Goal: Task Accomplishment & Management: Manage account settings

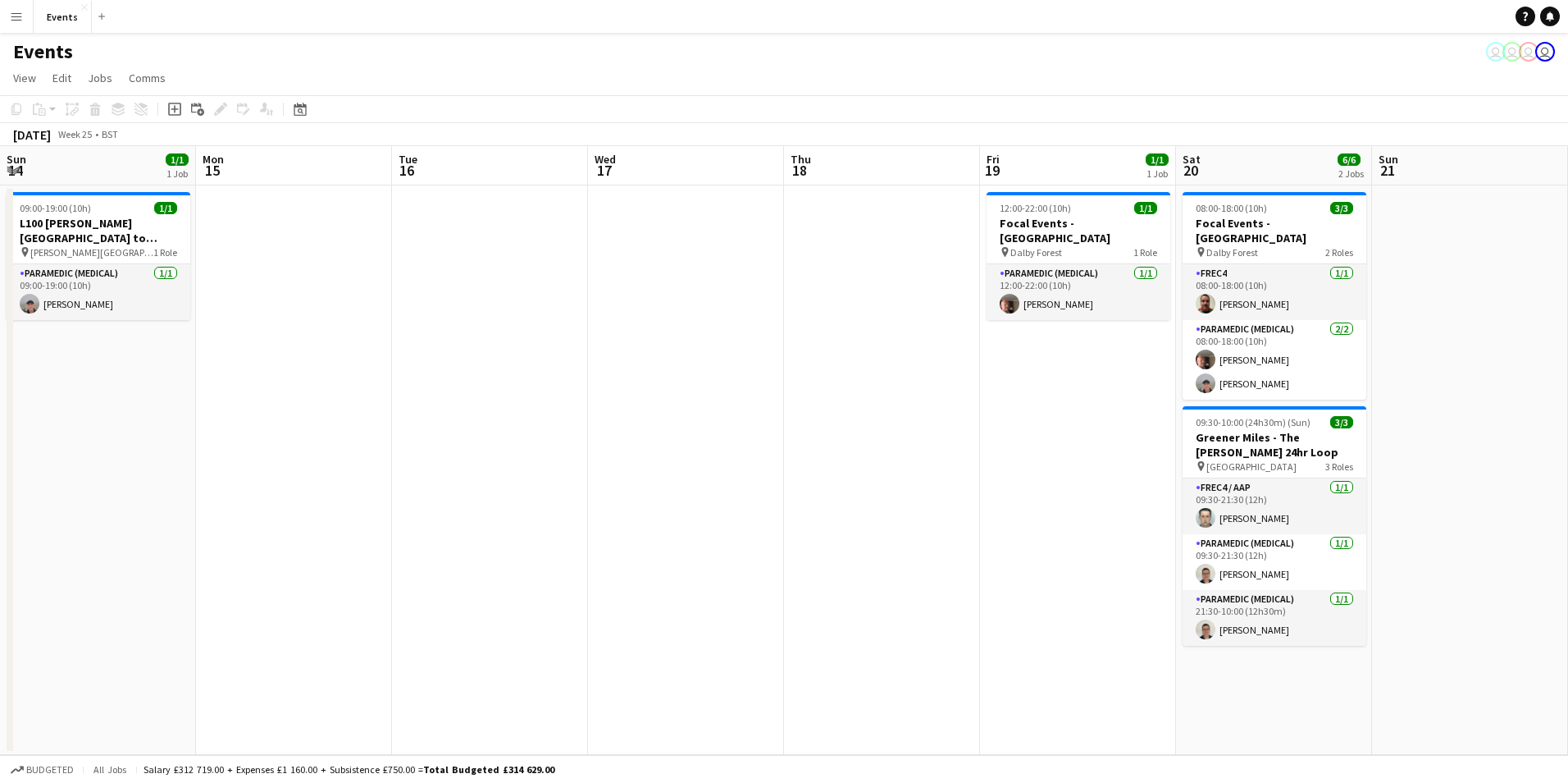
scroll to position [0, 564]
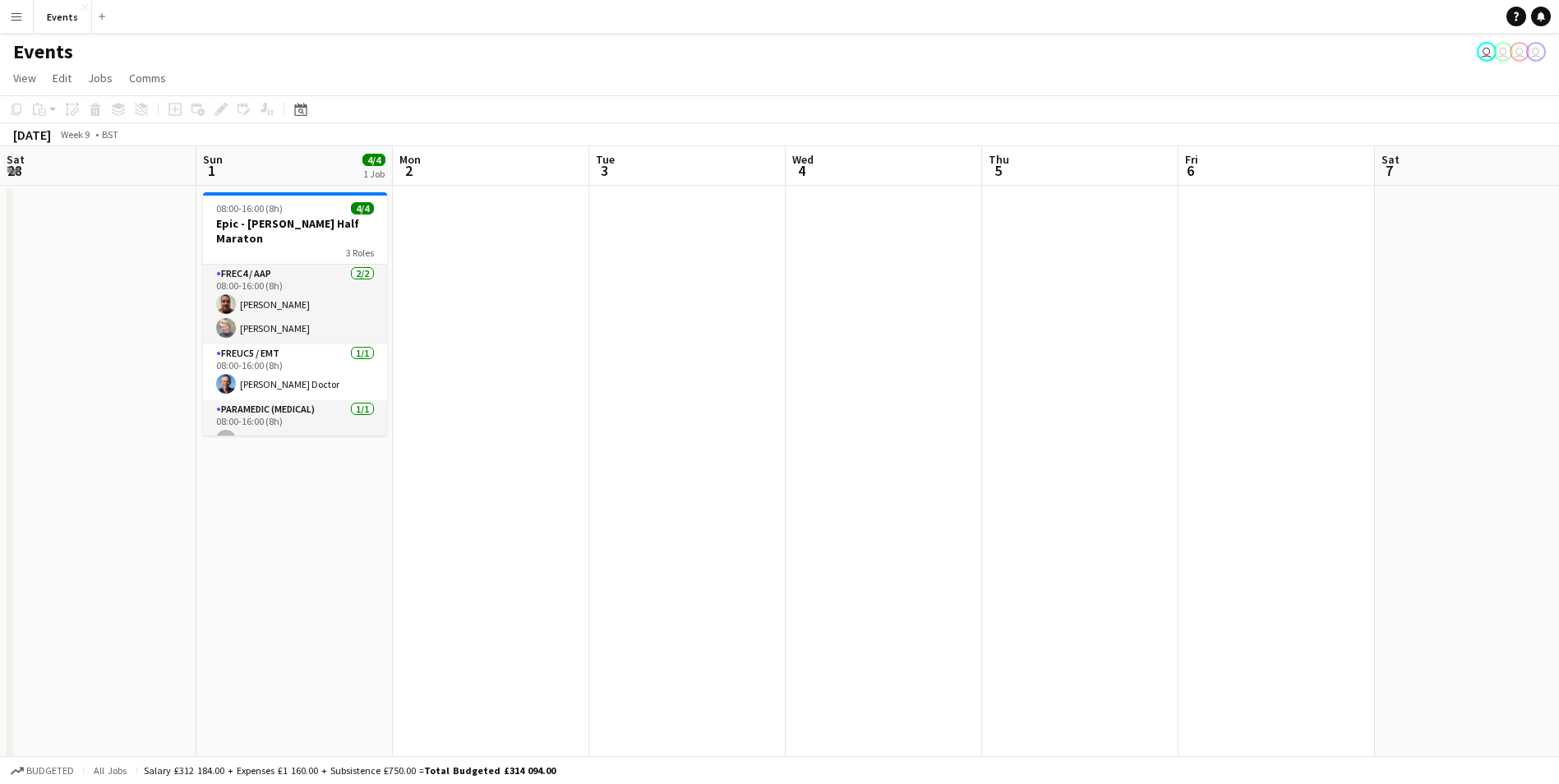
scroll to position [0, 344]
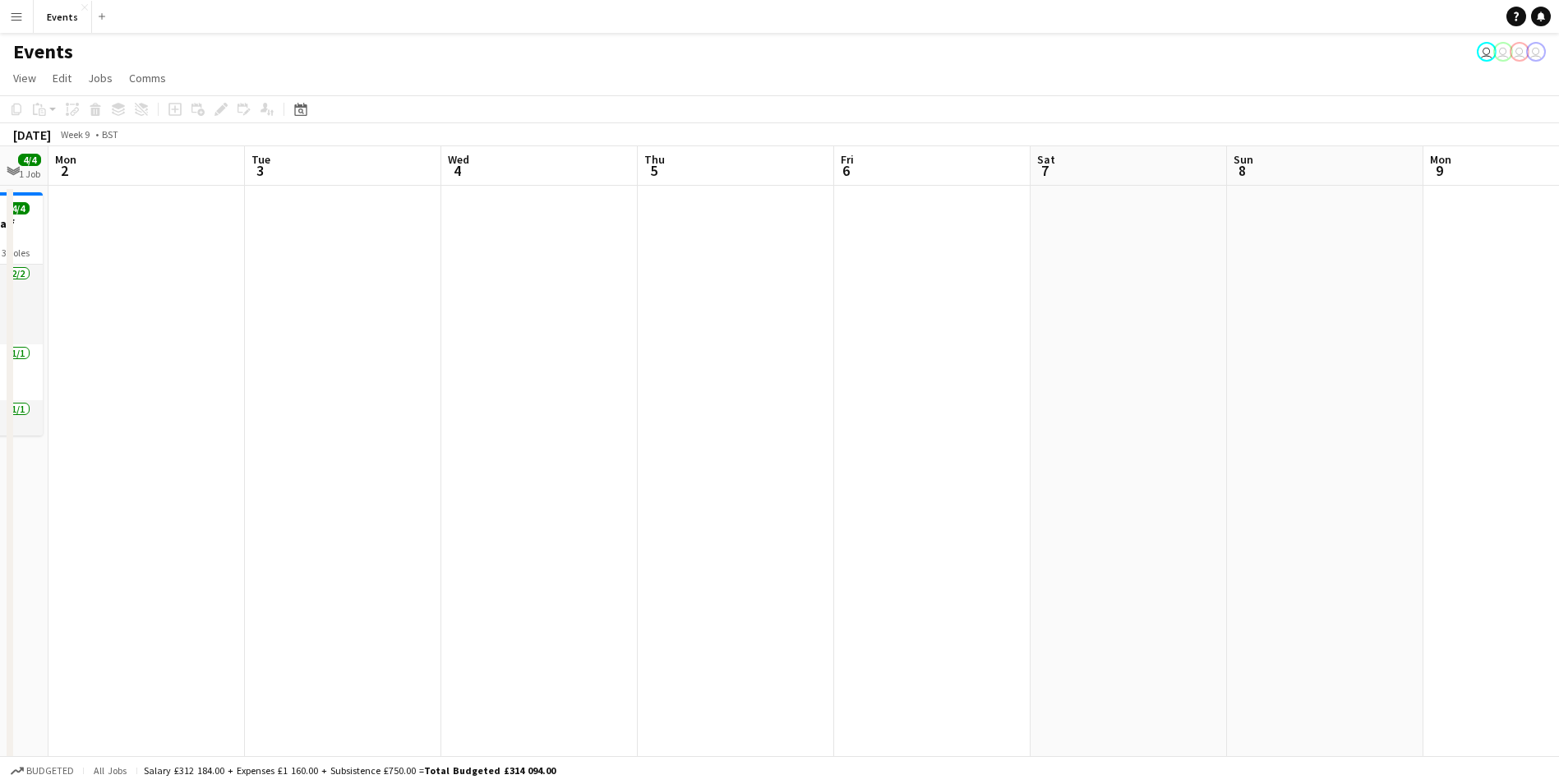
click at [12, 23] on button "Menu" at bounding box center [16, 16] width 32 height 32
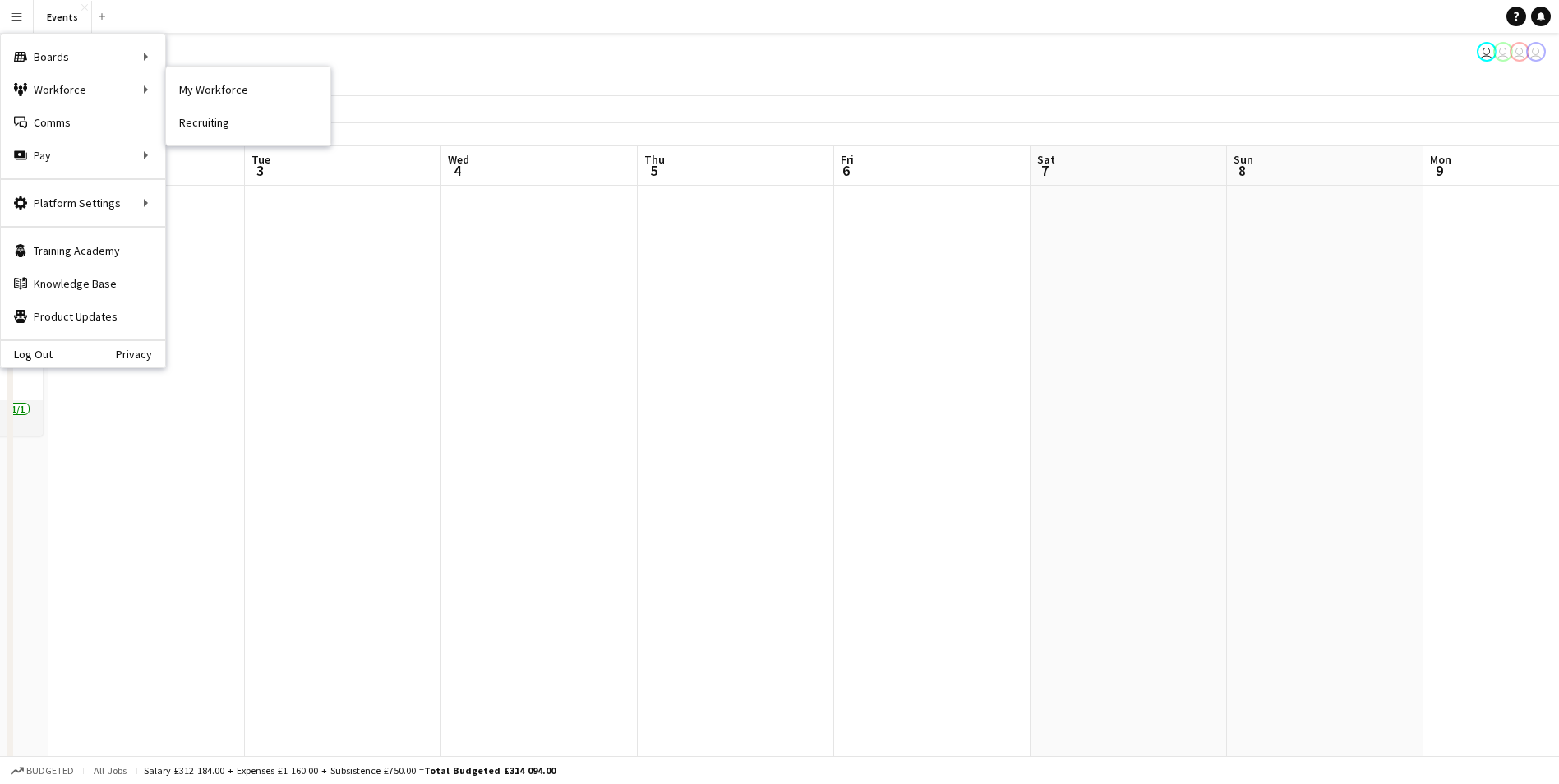
drag, startPoint x: 263, startPoint y: 105, endPoint x: 217, endPoint y: 191, distance: 97.5
click at [264, 105] on link "My Workforce" at bounding box center [248, 90] width 164 height 32
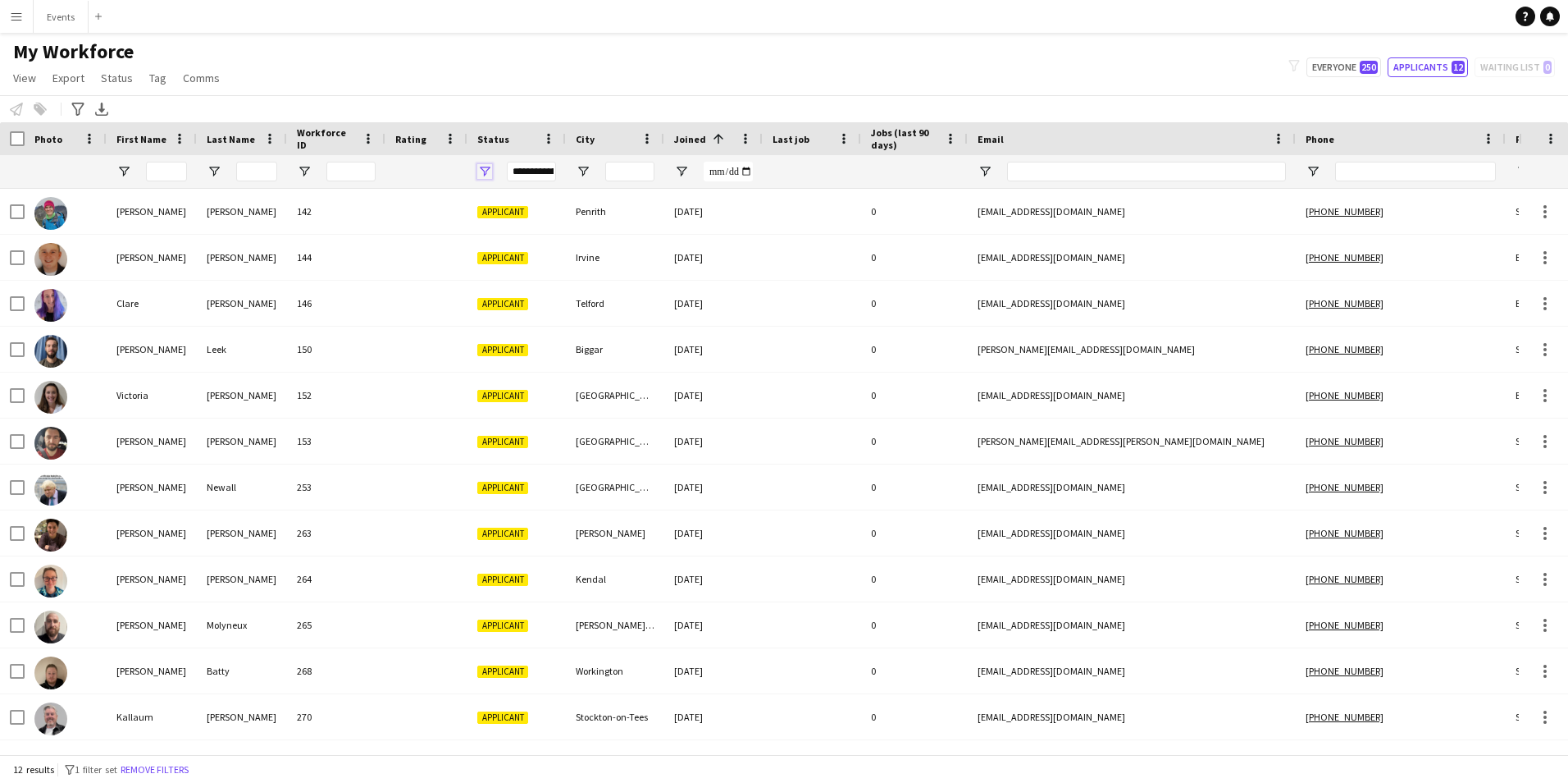
click at [486, 170] on span "Open Filter Menu" at bounding box center [484, 171] width 14 height 14
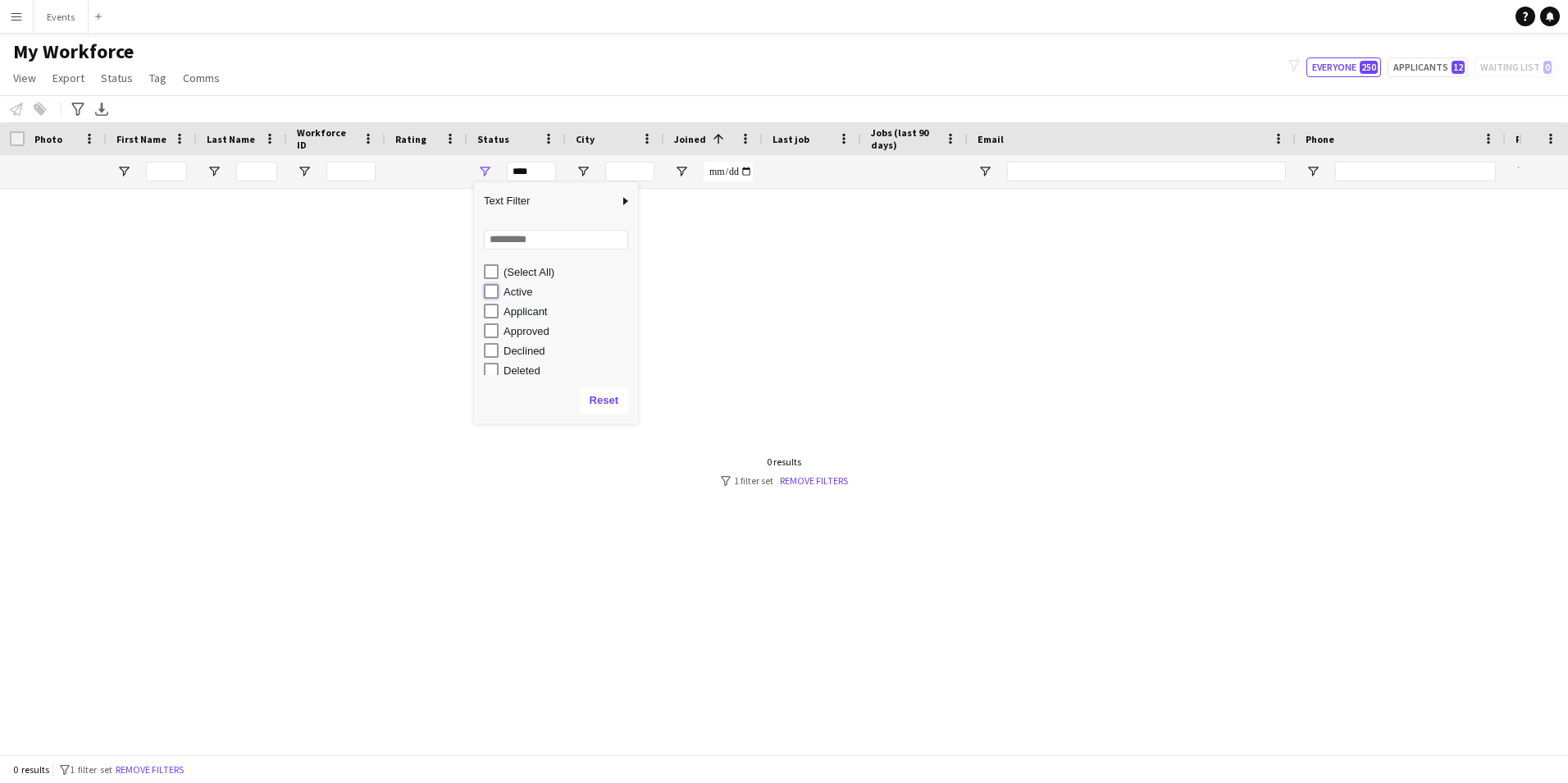
type input "**********"
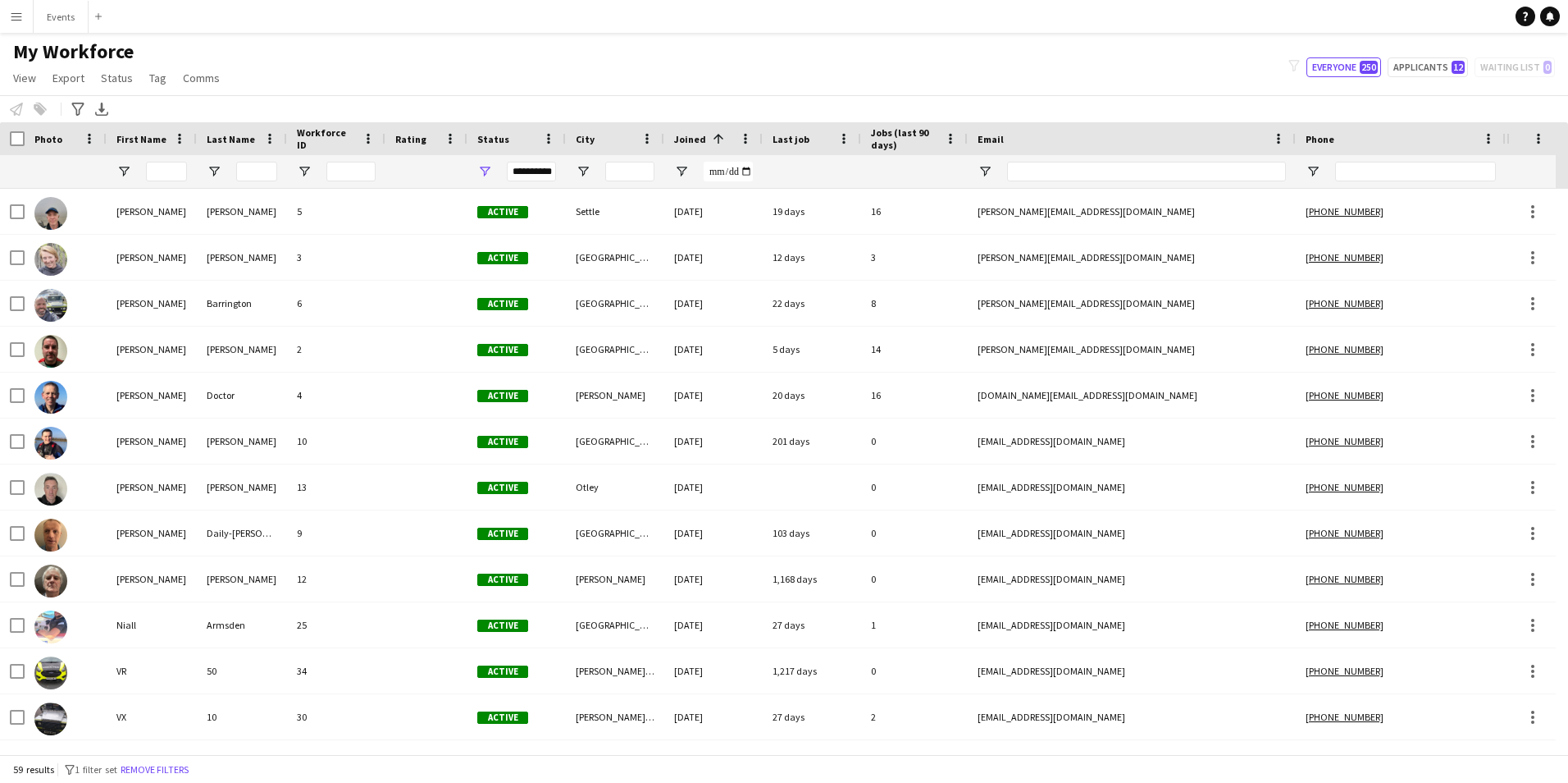
click at [631, 63] on div "My Workforce View Views Default view New view Update view Delete view Edit name…" at bounding box center [784, 67] width 1568 height 55
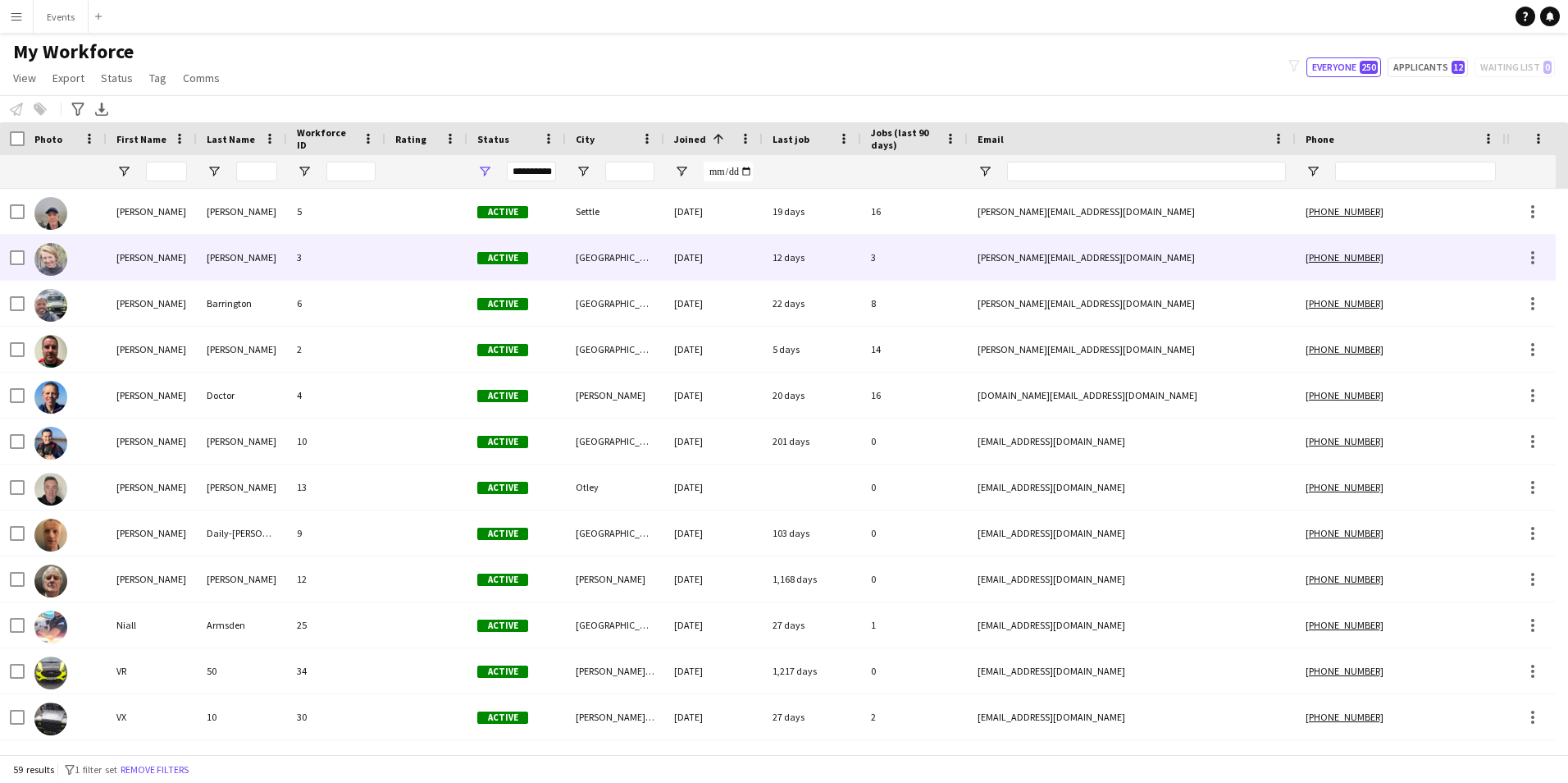
click at [234, 257] on div "Chadwick" at bounding box center [241, 257] width 91 height 45
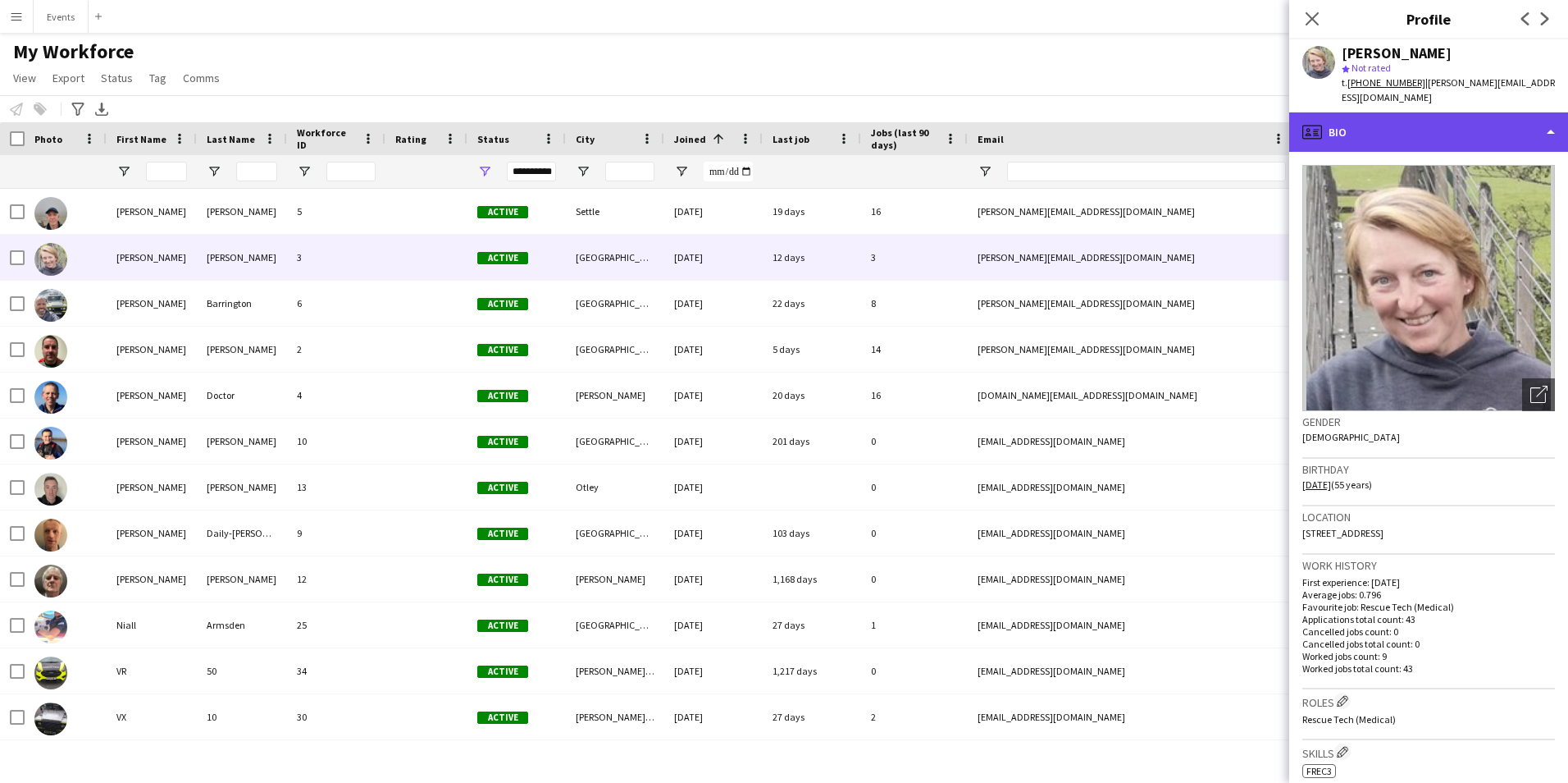
click at [1446, 135] on div "profile Bio" at bounding box center [1428, 132] width 278 height 39
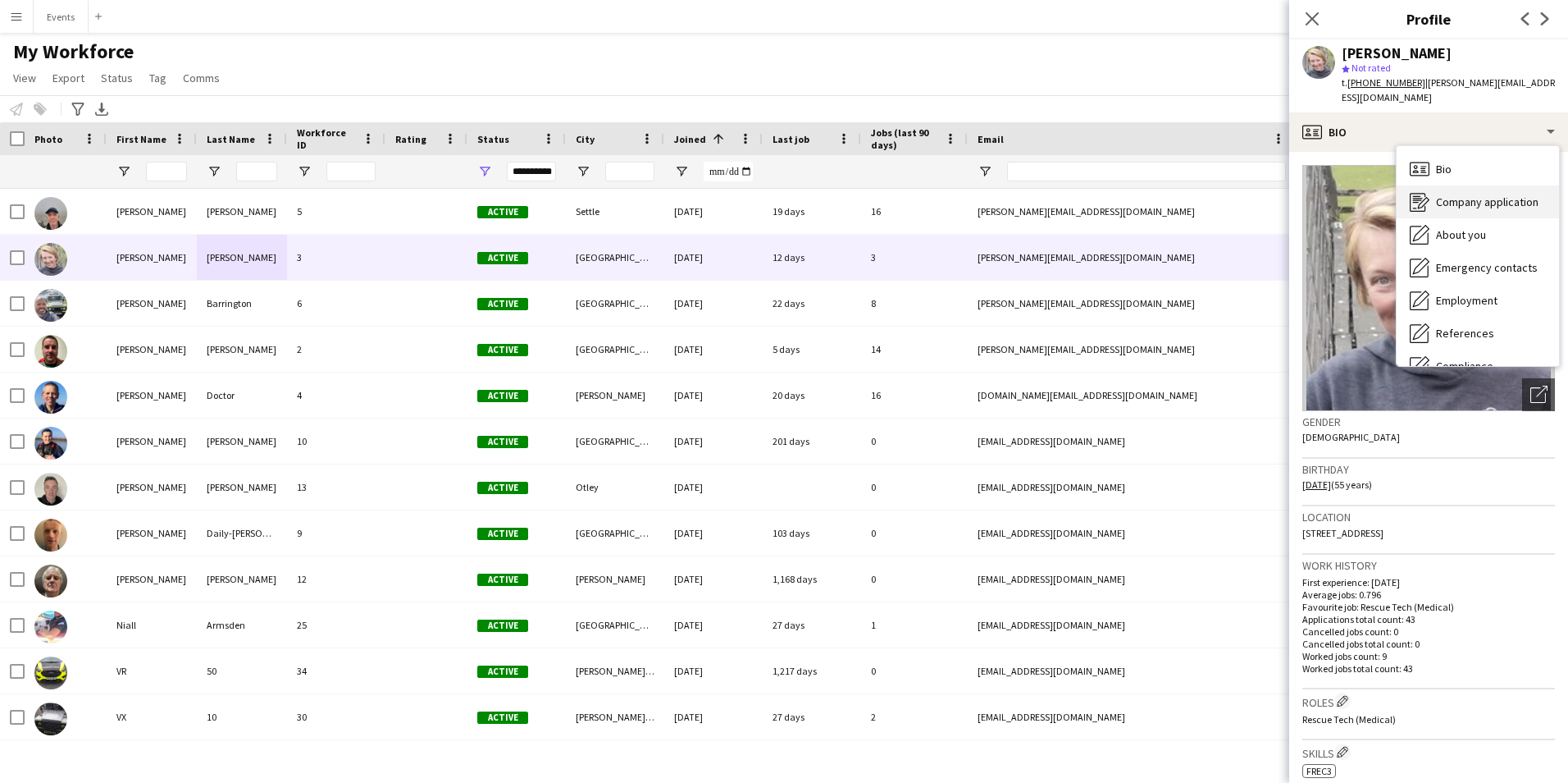
click at [1496, 215] on div "Company application Company application" at bounding box center [1477, 201] width 162 height 32
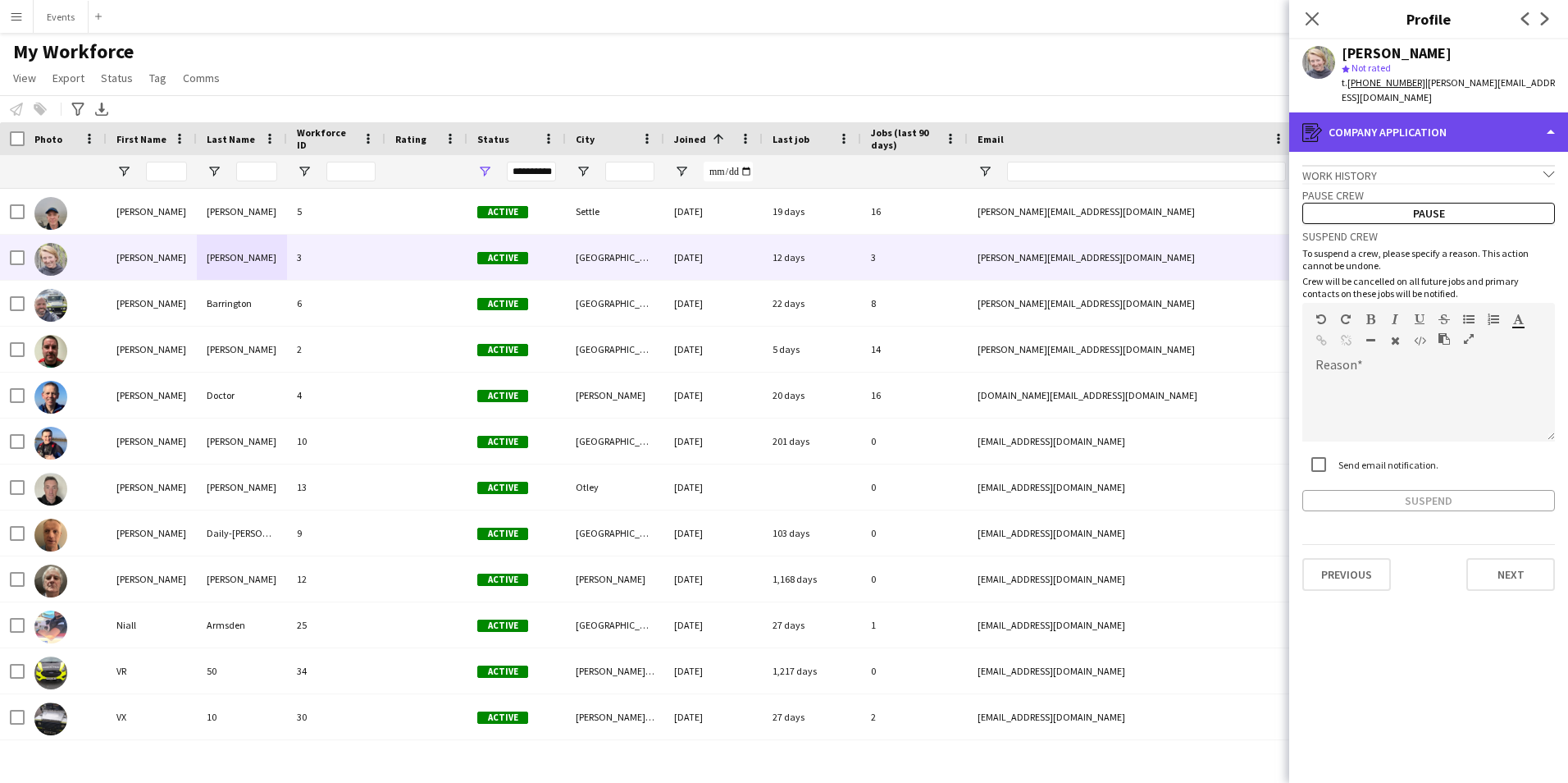
click at [1456, 119] on div "register Company application" at bounding box center [1428, 132] width 278 height 39
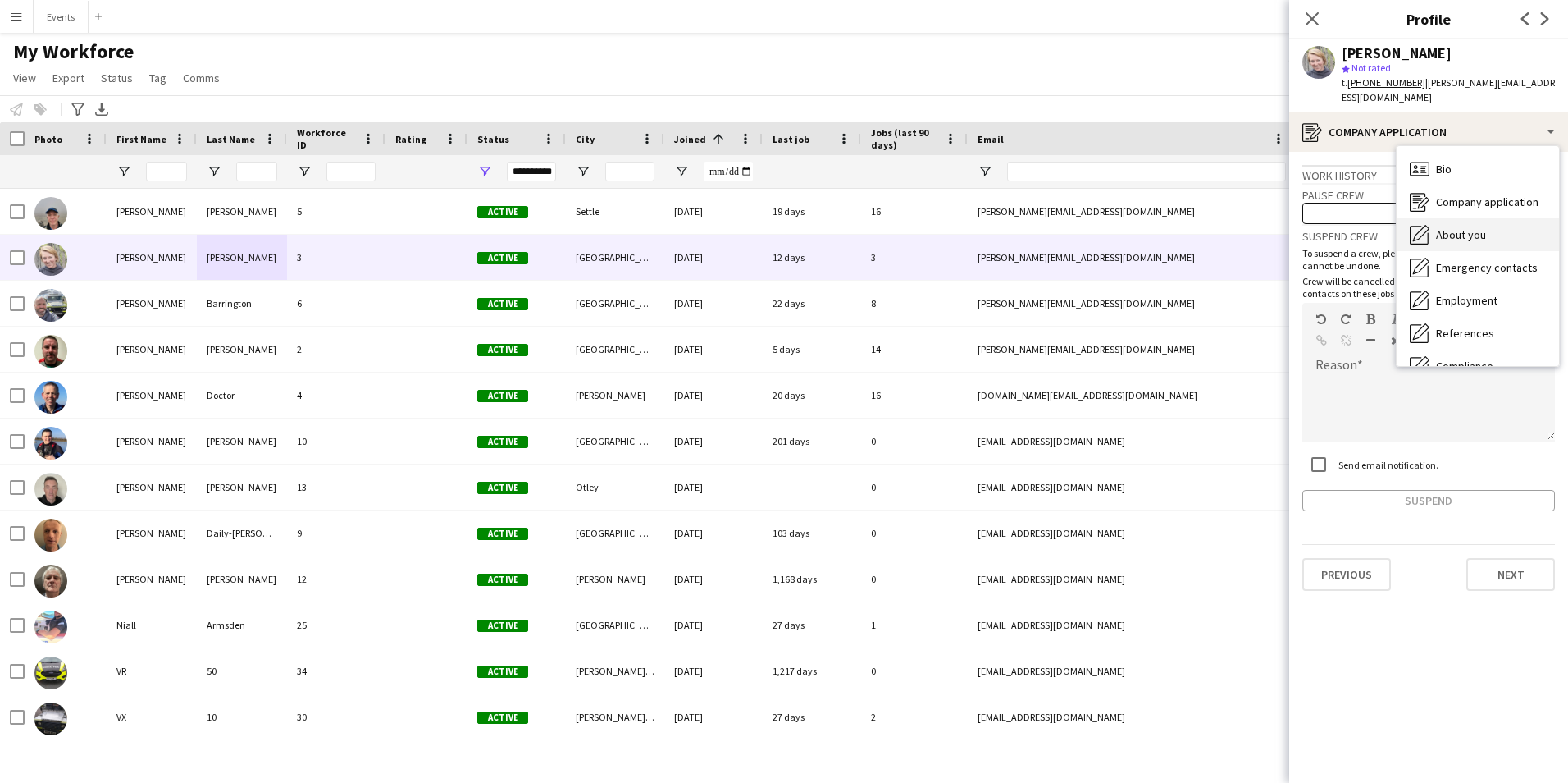
click at [1476, 233] on span "About you" at bounding box center [1460, 234] width 50 height 14
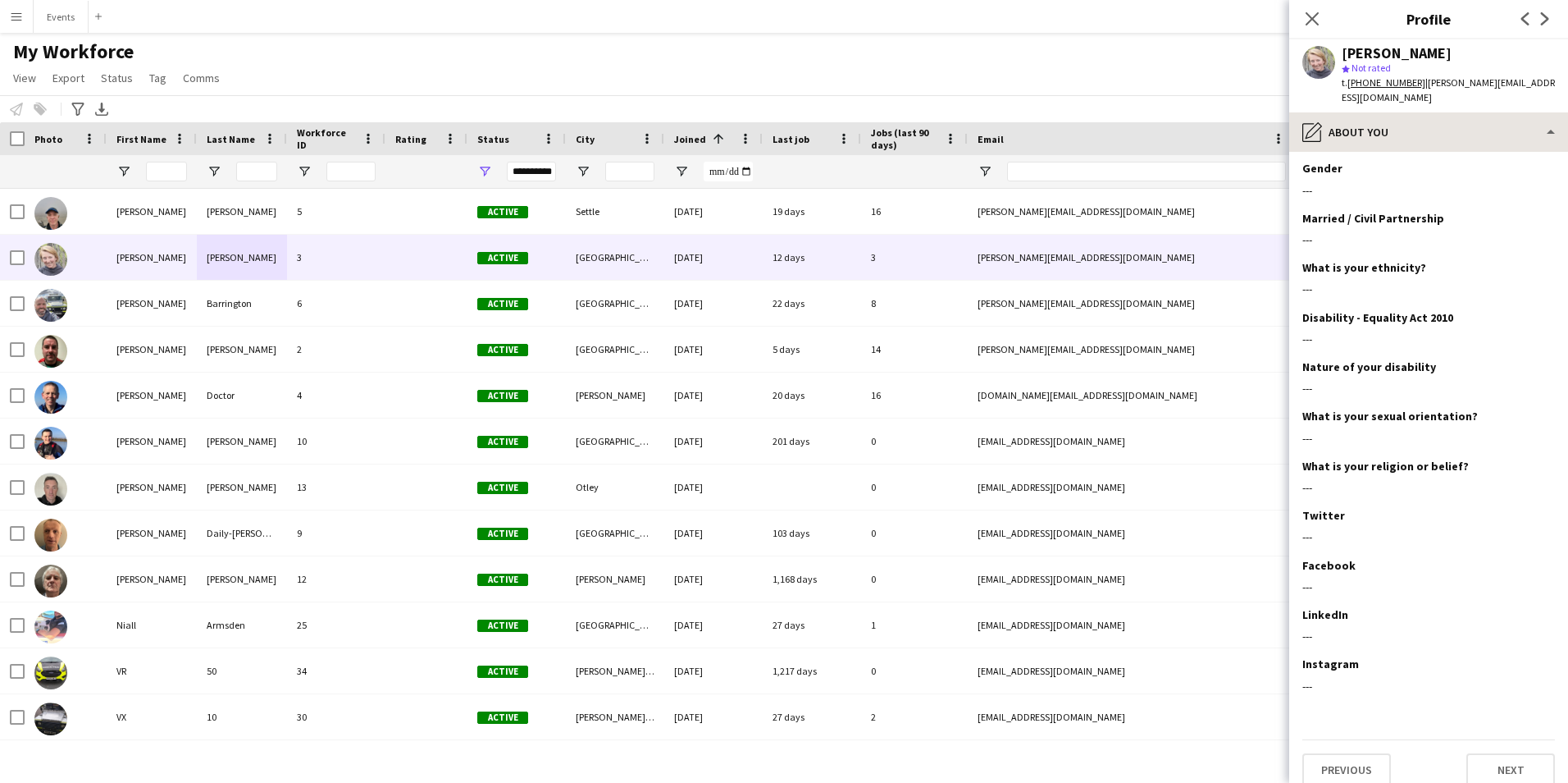
scroll to position [94, 0]
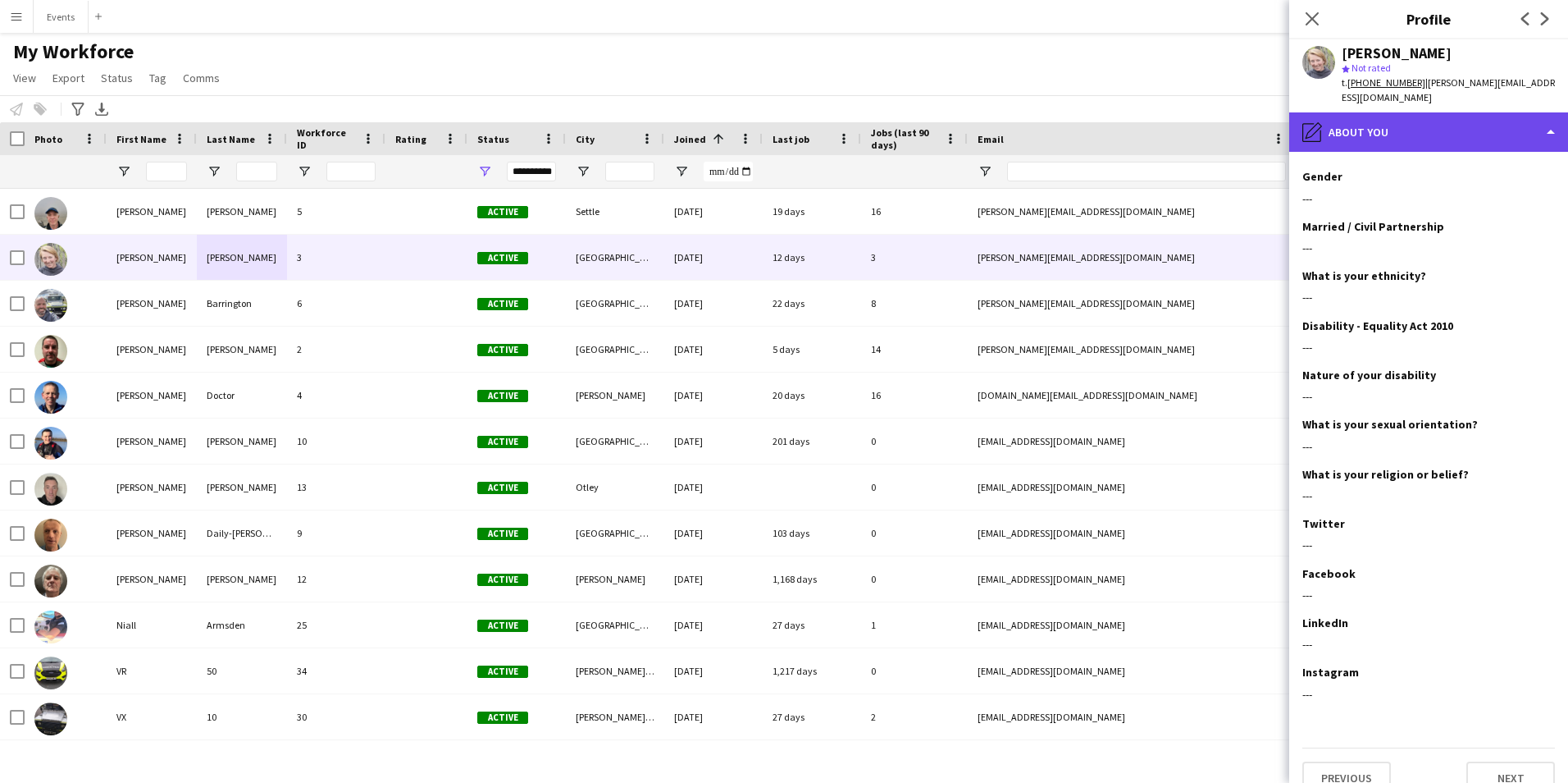
click at [1448, 132] on div "pencil4 About you" at bounding box center [1428, 132] width 278 height 39
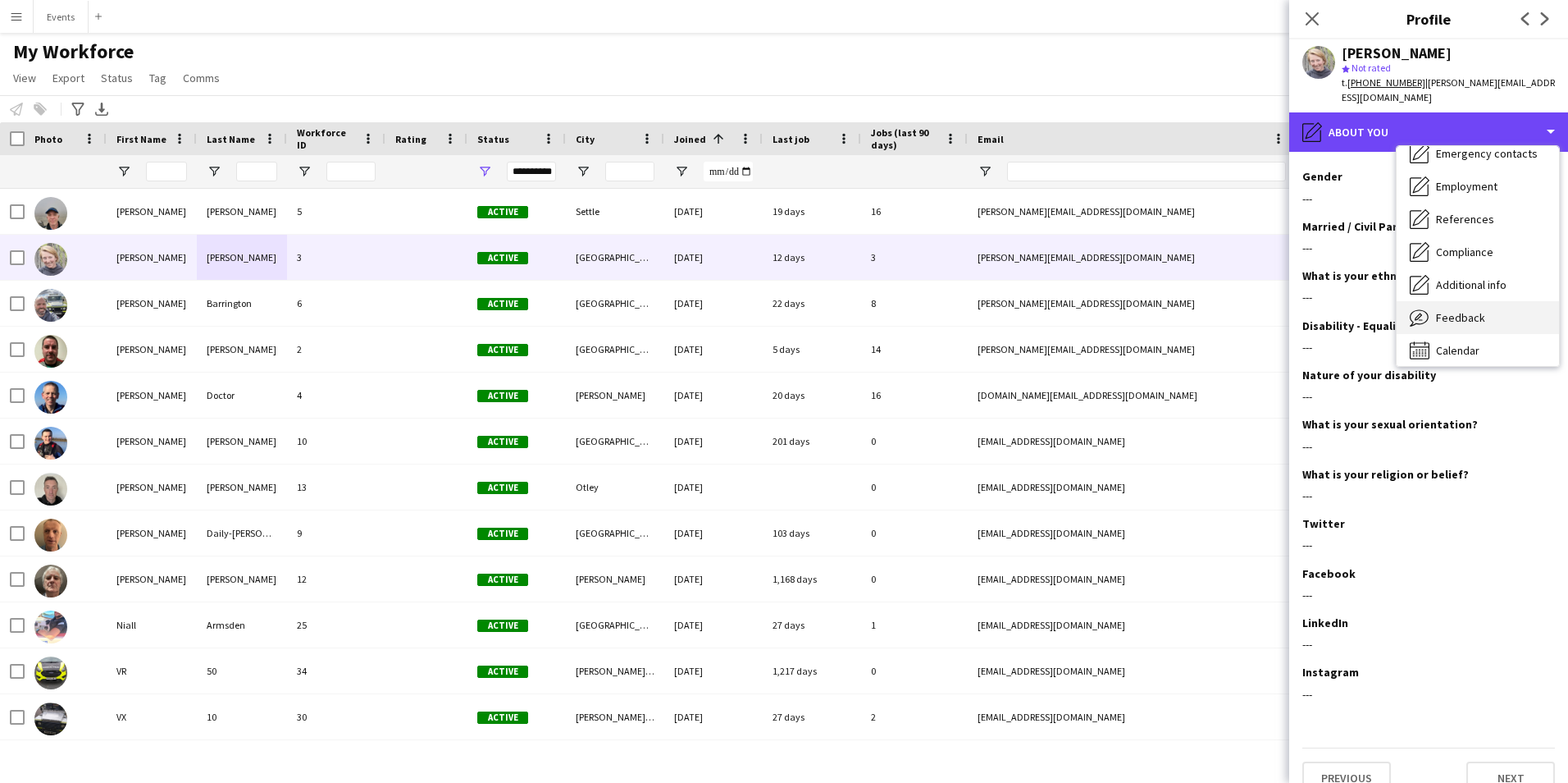
scroll to position [121, 0]
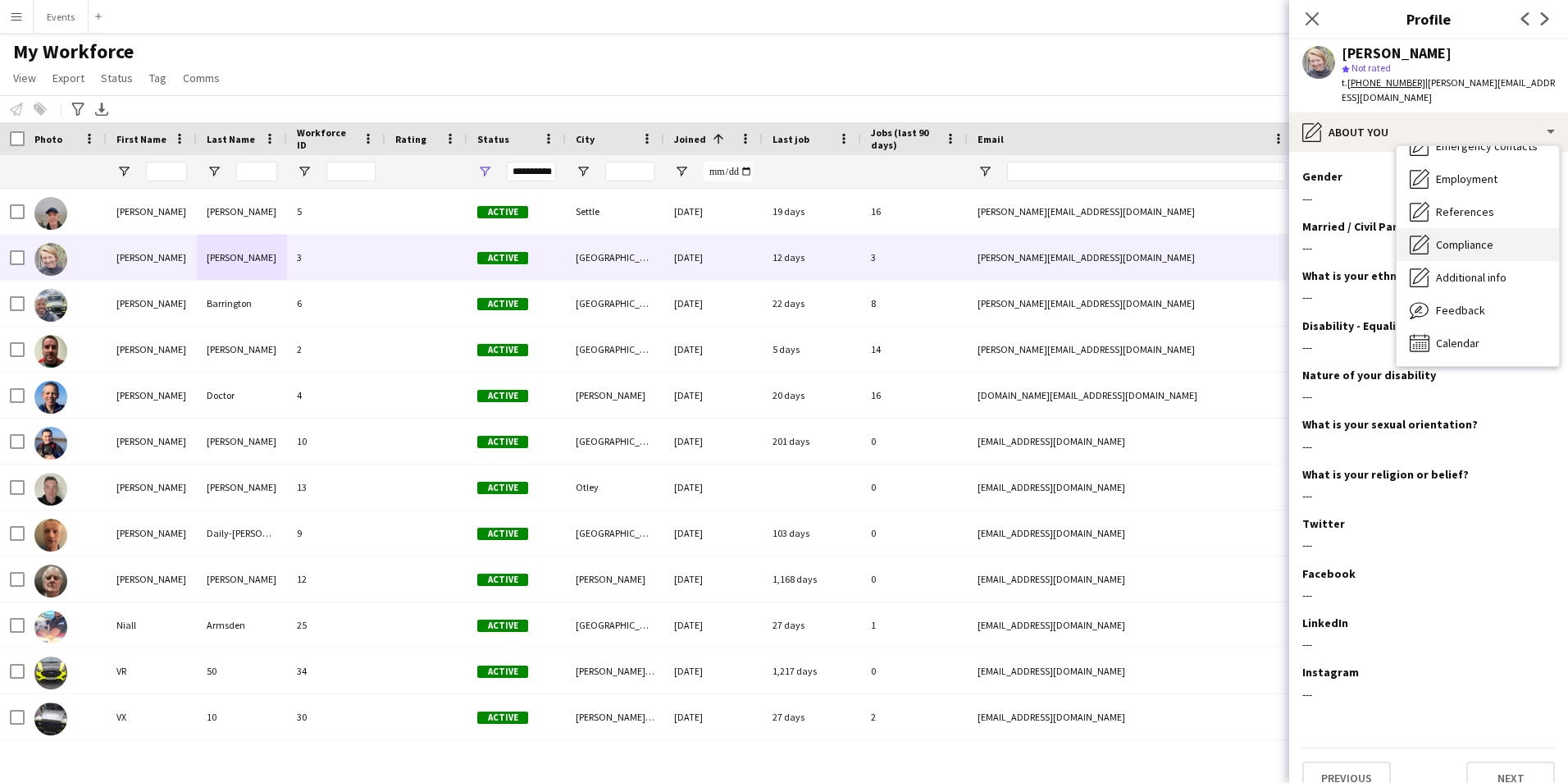
drag, startPoint x: 1486, startPoint y: 226, endPoint x: 1475, endPoint y: 241, distance: 18.6
click at [1475, 241] on div "Bio Bio Company application Company application About you About you Emergency c…" at bounding box center [1477, 256] width 162 height 220
click at [1475, 241] on span "Compliance" at bounding box center [1464, 244] width 57 height 14
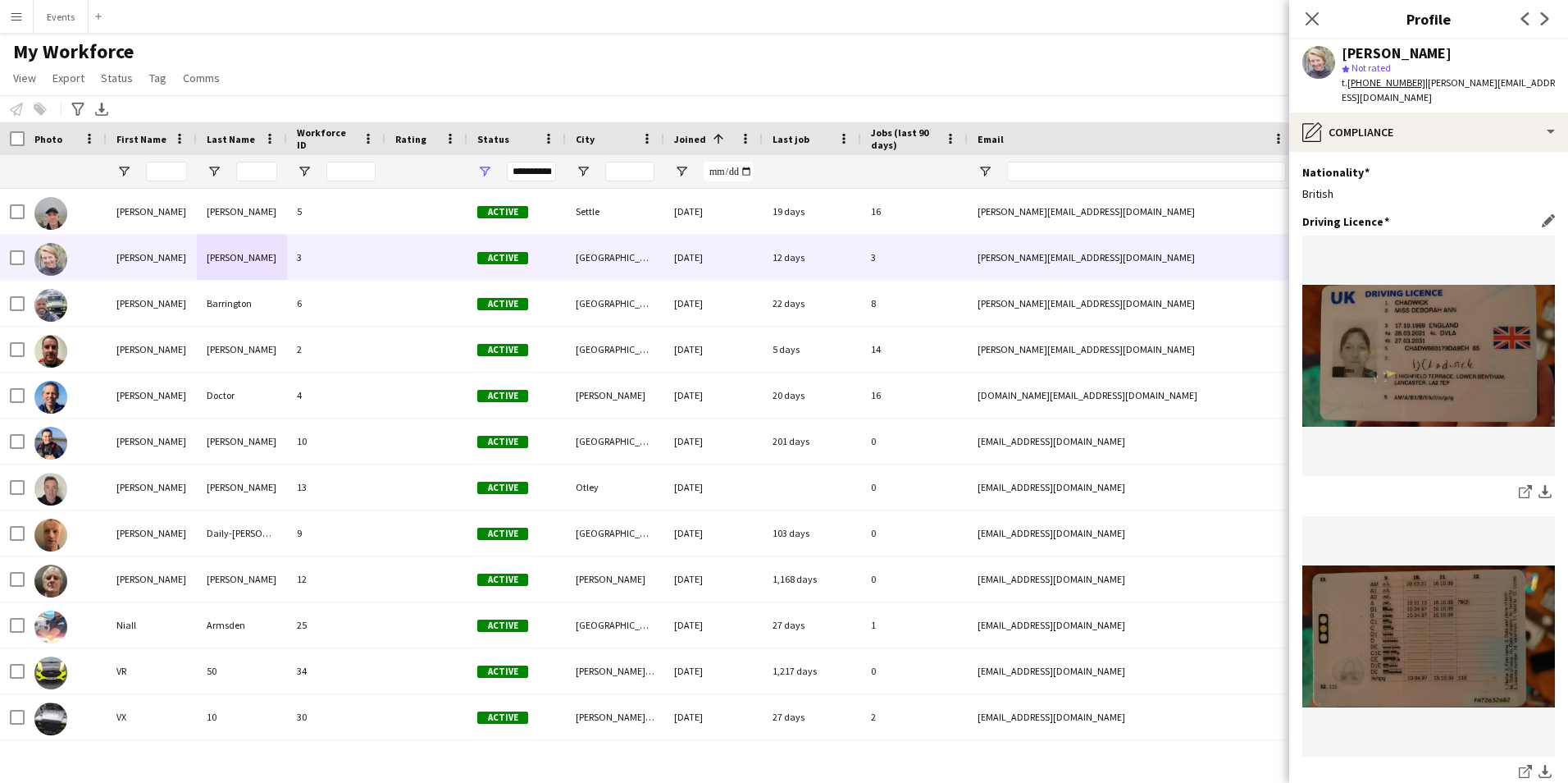
click at [1428, 338] on img at bounding box center [1428, 356] width 253 height 142
drag, startPoint x: 1395, startPoint y: 482, endPoint x: 1567, endPoint y: 715, distance: 289.6
click at [1555, 692] on html "Menu Boards Boards Boards All jobs Status Workforce Workforce My Workforce Recr…" at bounding box center [784, 391] width 1568 height 783
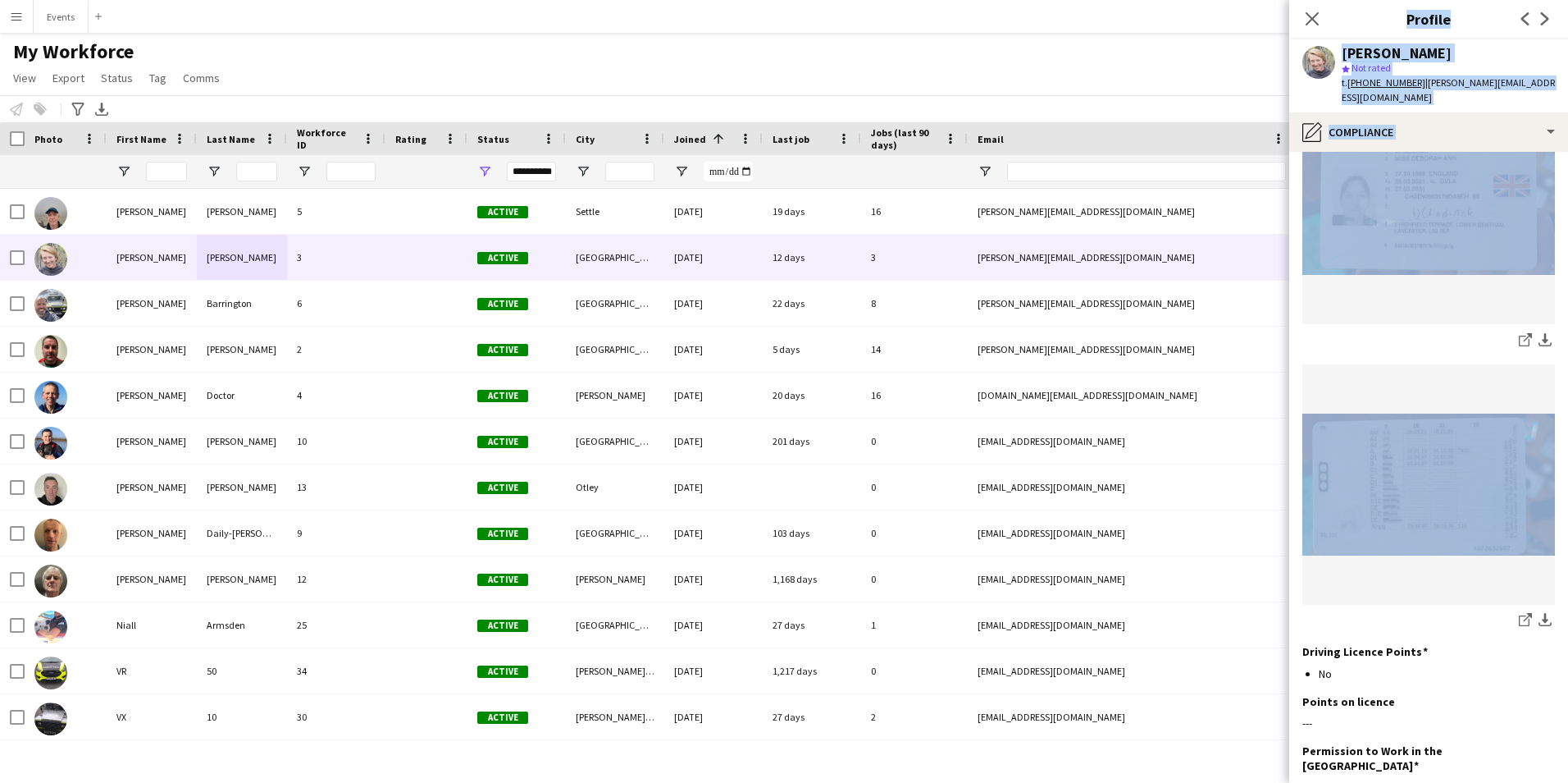
scroll to position [11, 0]
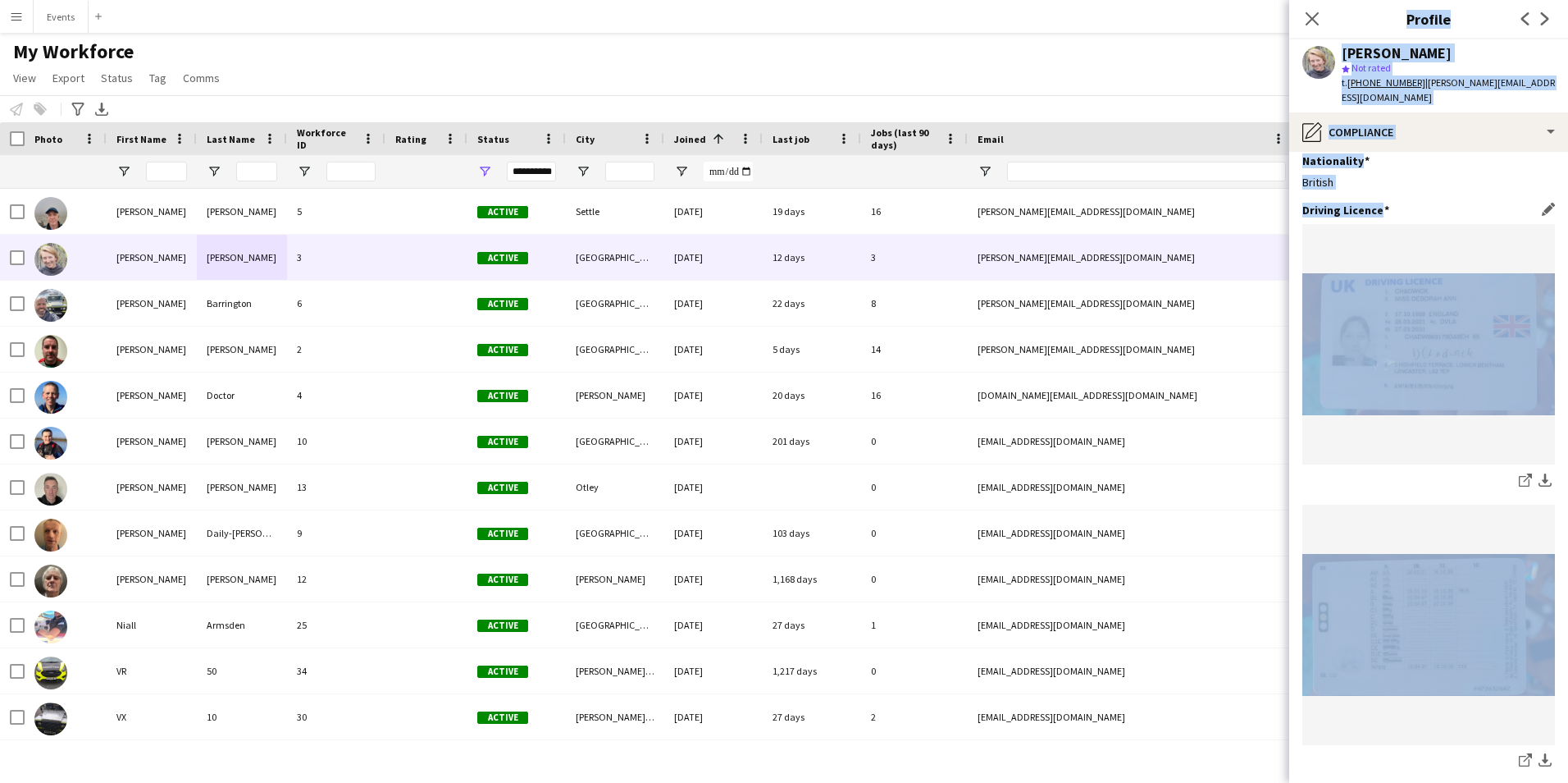
click at [1466, 352] on img at bounding box center [1428, 343] width 253 height 142
click at [1452, 503] on div "share-external-link-1 download-bottom share-external-link-1 download-bottom" at bounding box center [1428, 498] width 253 height 547
click at [1464, 343] on img at bounding box center [1428, 343] width 253 height 142
drag, startPoint x: 1511, startPoint y: 270, endPoint x: 1499, endPoint y: 265, distance: 13.0
click at [1511, 270] on figure at bounding box center [1428, 344] width 253 height 240
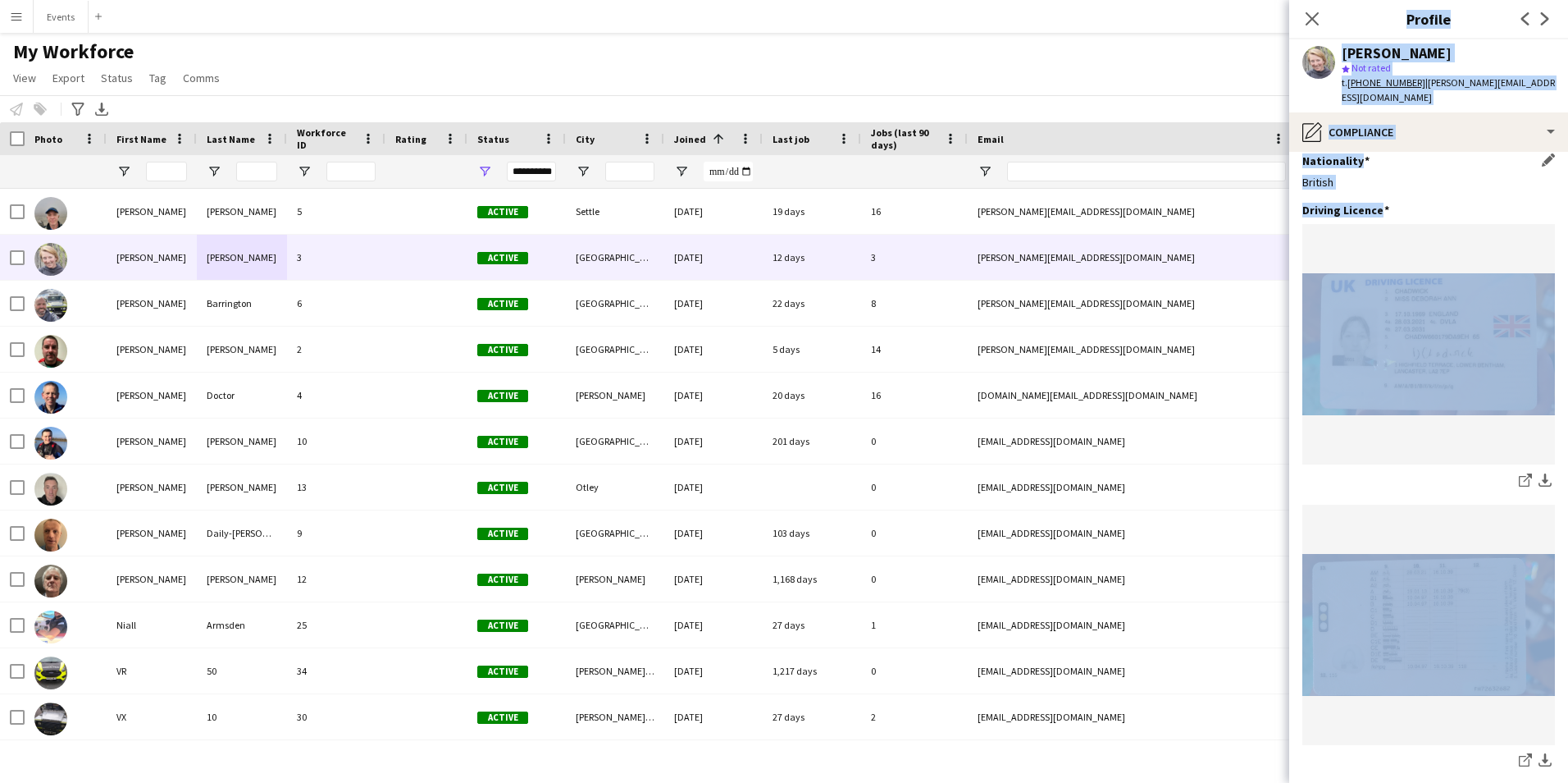
click at [1412, 195] on div "Nationality Edit this field British" at bounding box center [1428, 178] width 253 height 50
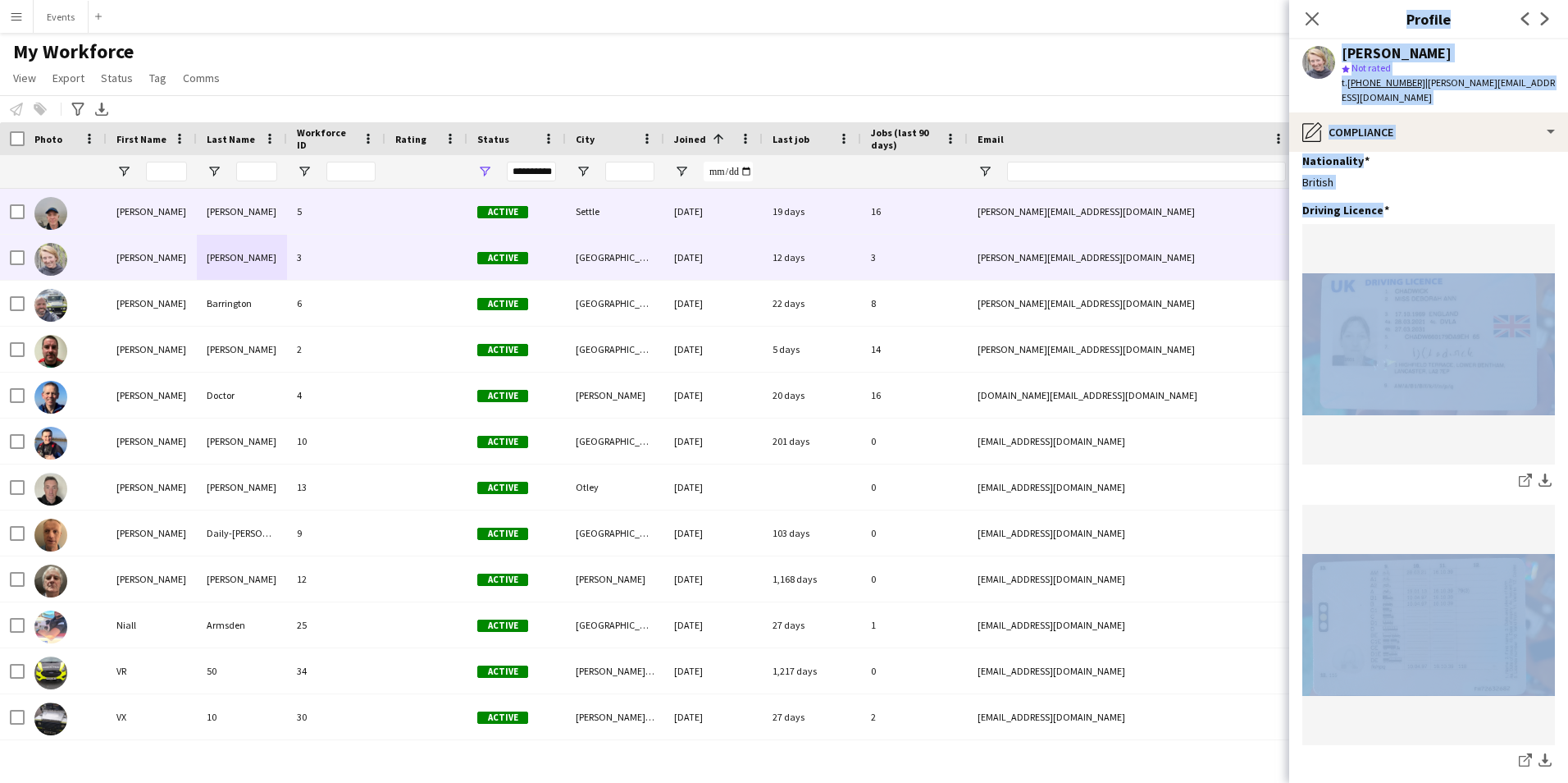
click at [1174, 204] on div "[PERSON_NAME][EMAIL_ADDRESS][DOMAIN_NAME]" at bounding box center [1131, 211] width 328 height 45
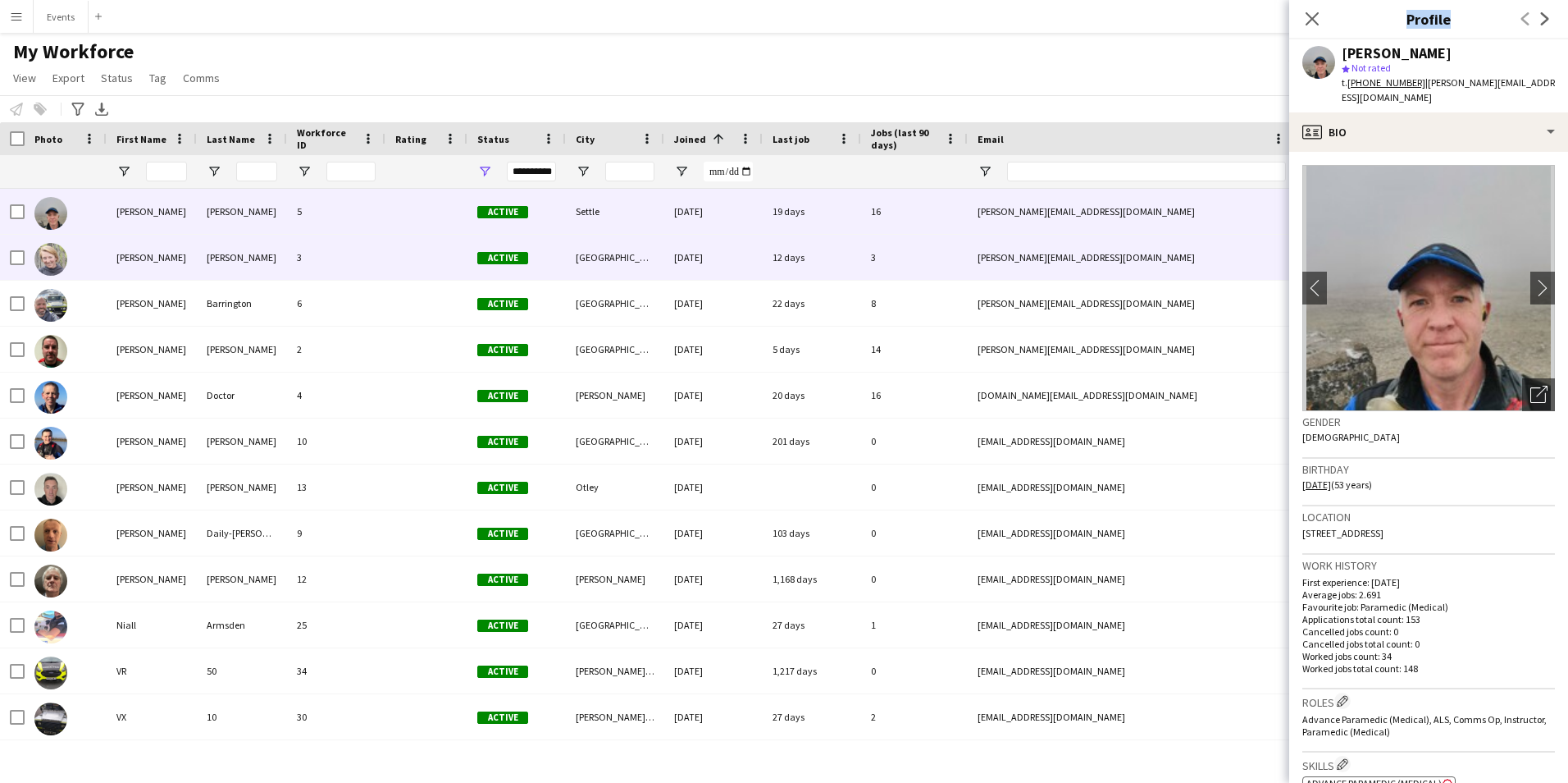
click at [183, 252] on div "[PERSON_NAME]" at bounding box center [152, 257] width 91 height 45
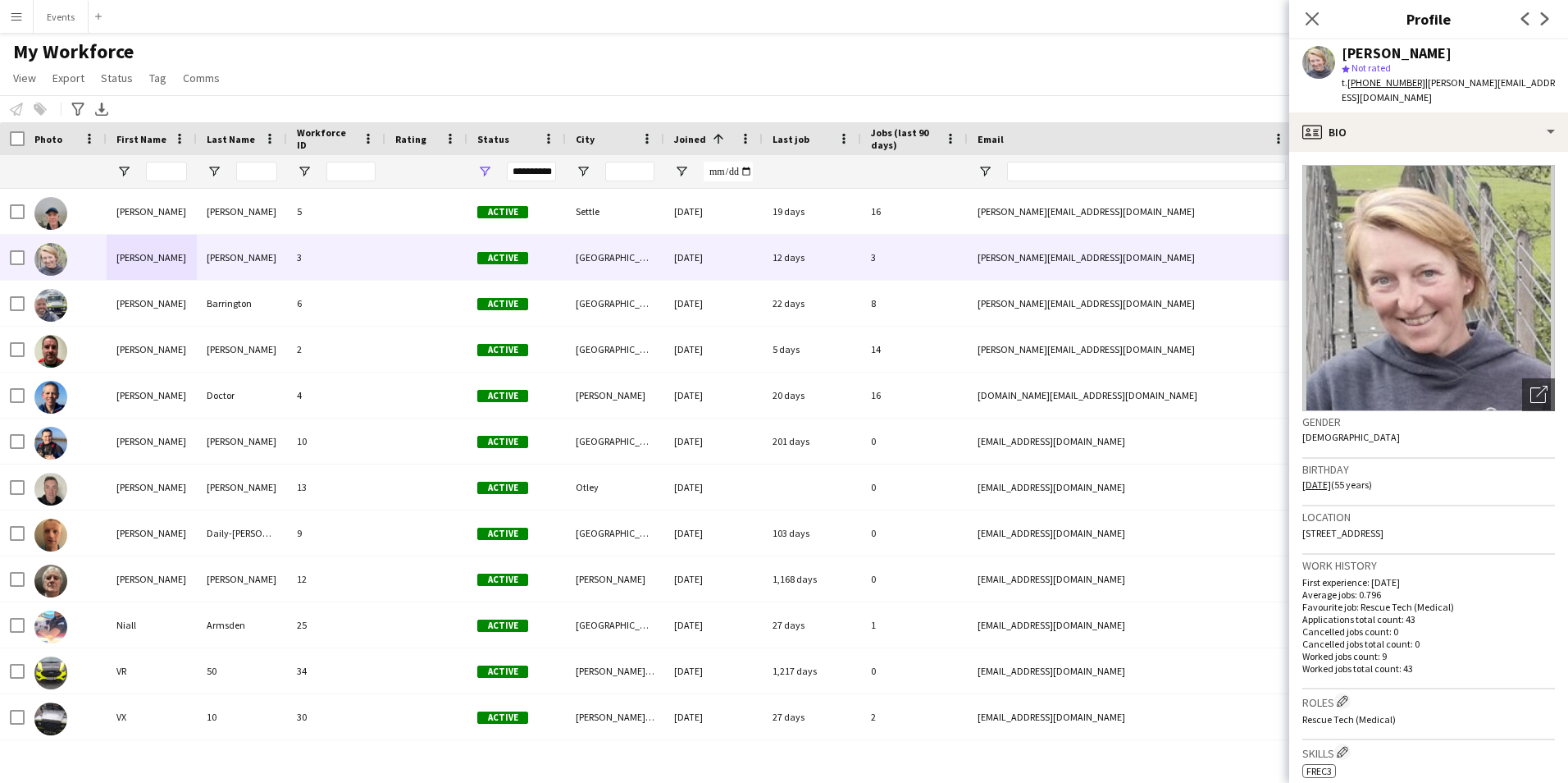
drag, startPoint x: 1433, startPoint y: 152, endPoint x: 1450, endPoint y: 205, distance: 55.7
click at [1432, 152] on app-crew-profile-bio "Open photos pop-in Gender Female Birthday 17-10-1969 (55 years) Location 1 High…" at bounding box center [1428, 467] width 278 height 631
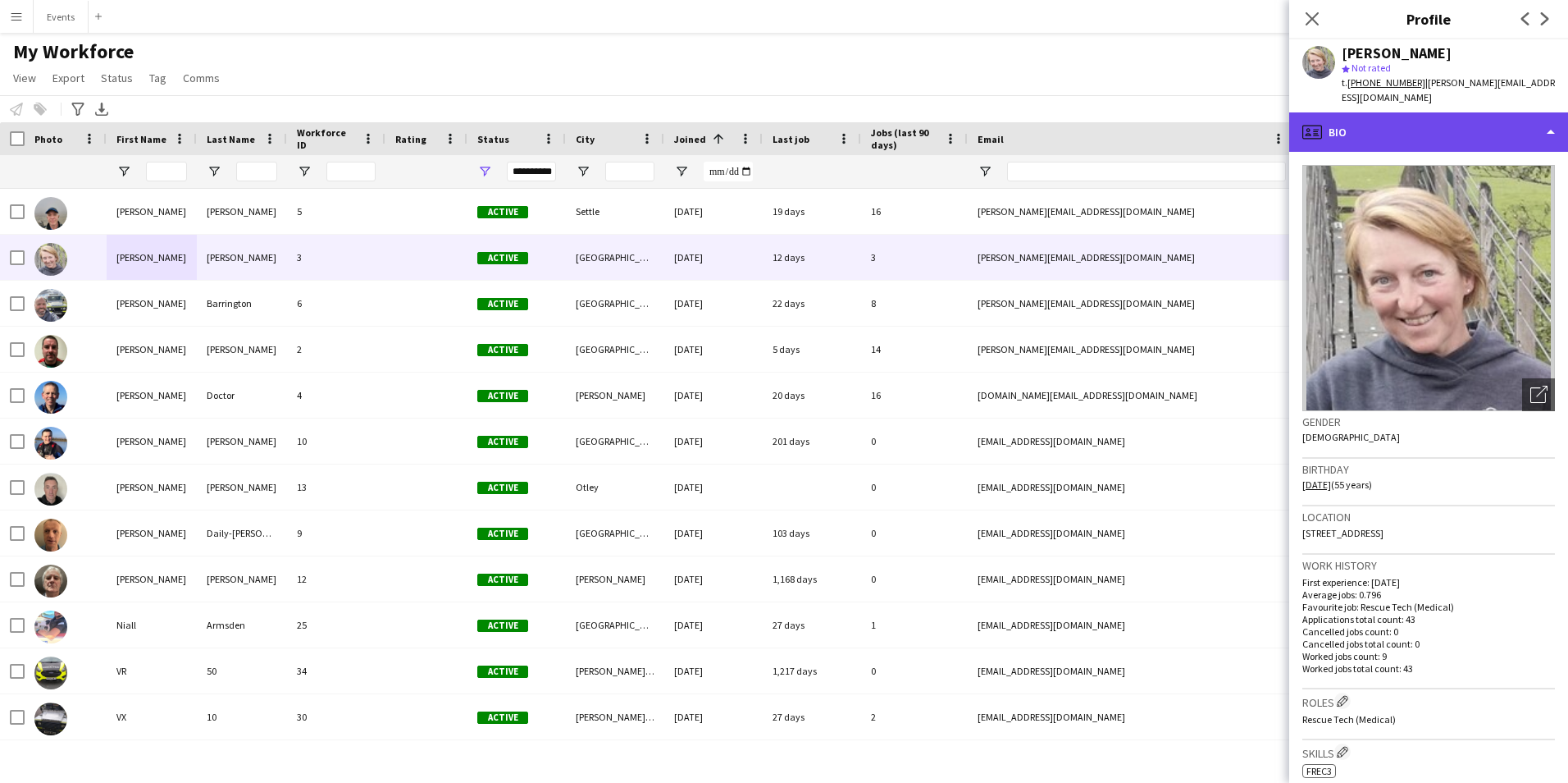
click at [1427, 127] on div "profile Bio" at bounding box center [1428, 132] width 278 height 39
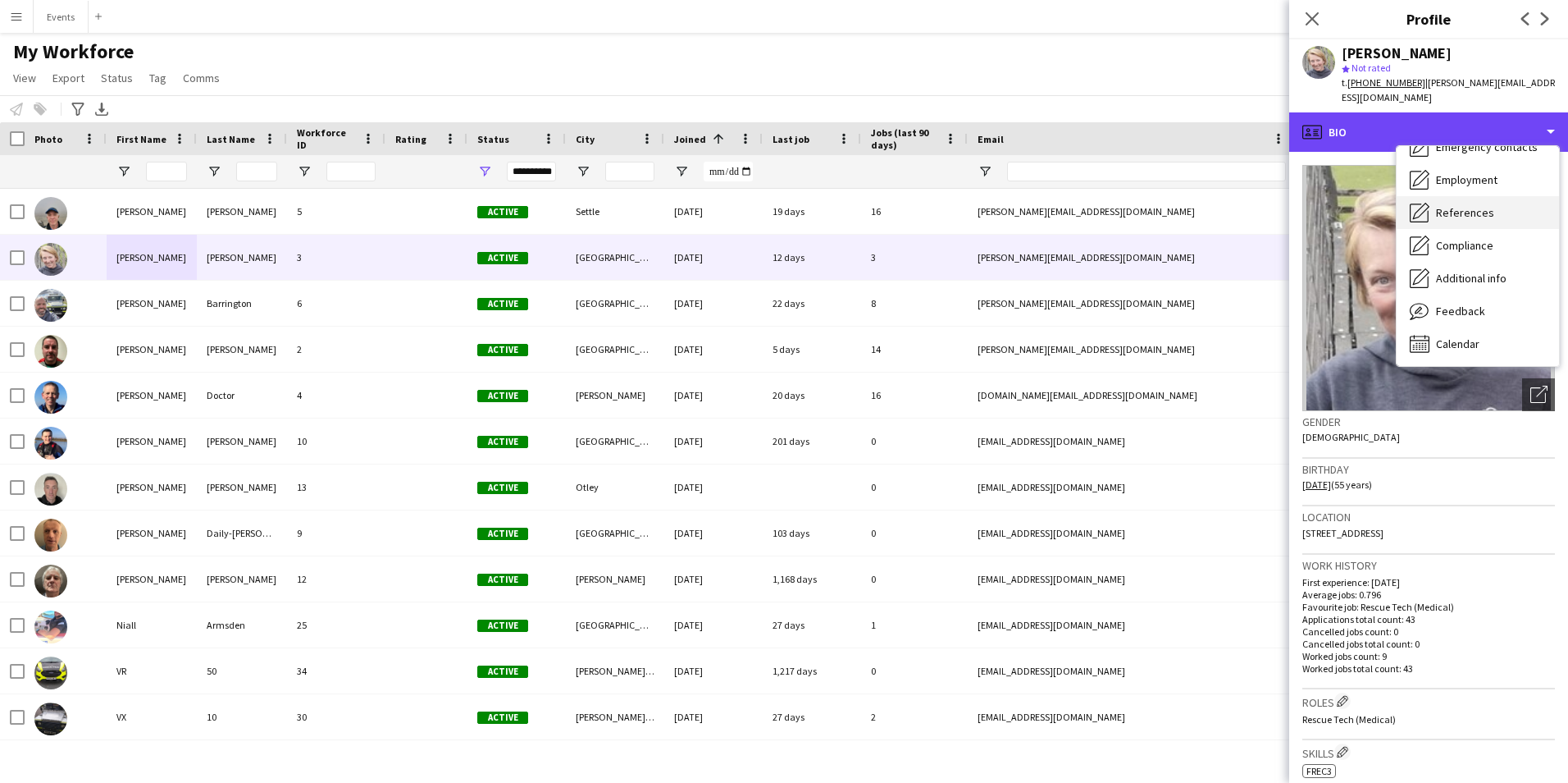
scroll to position [121, 0]
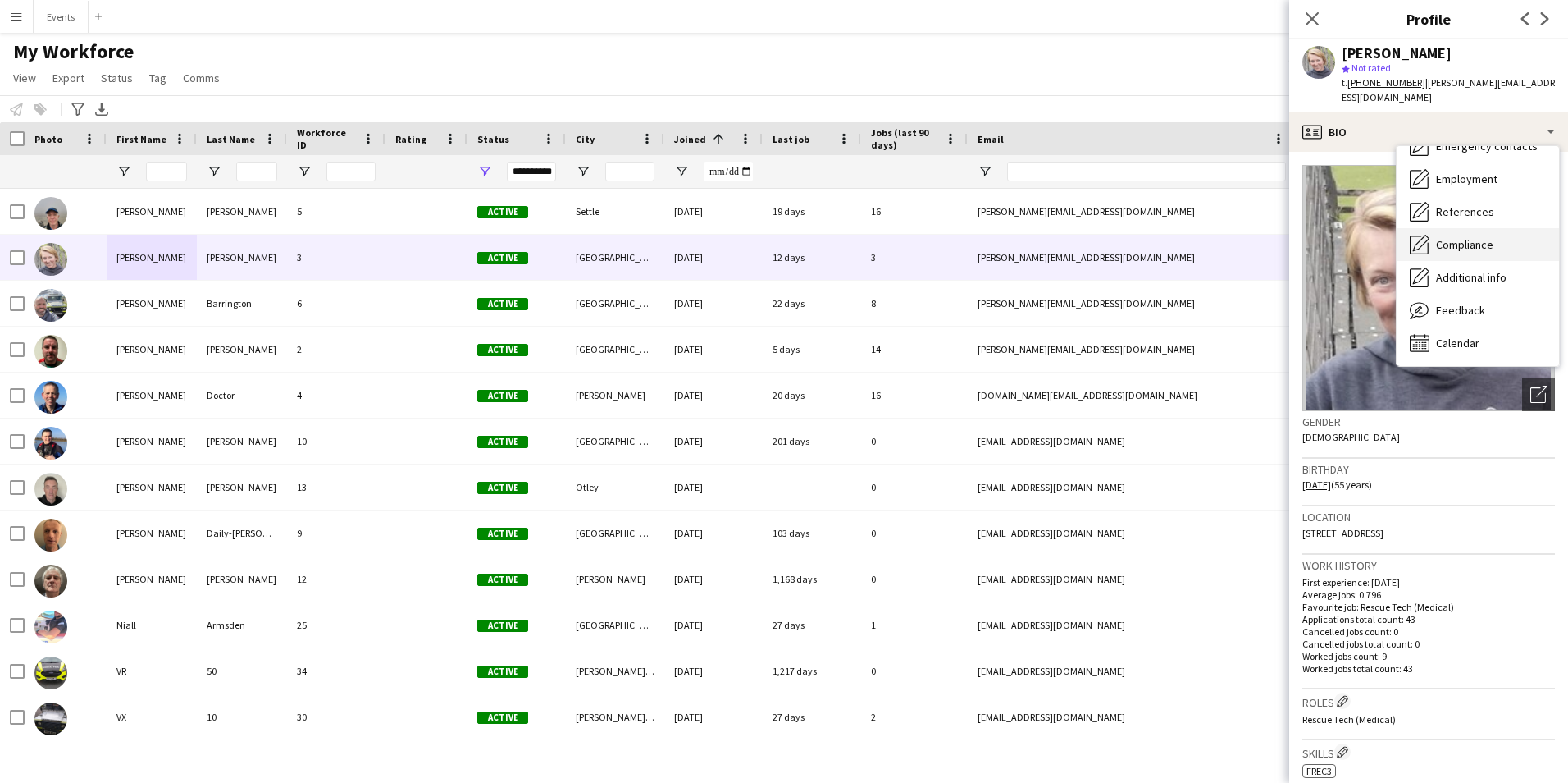
click at [1467, 252] on div "Compliance Compliance" at bounding box center [1477, 244] width 162 height 32
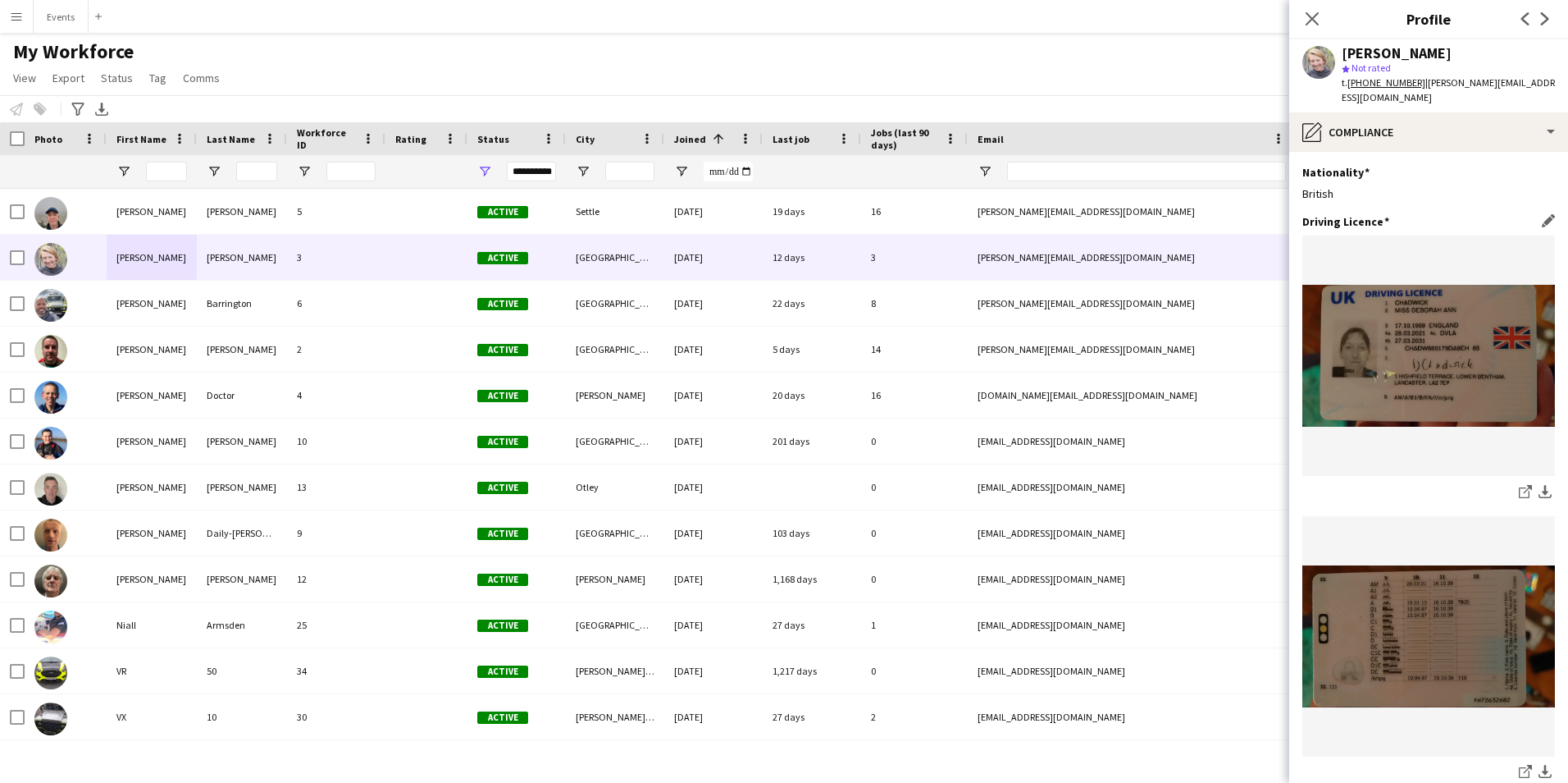
click at [1415, 391] on img at bounding box center [1428, 356] width 253 height 142
click at [1538, 496] on app-icon "download-bottom" at bounding box center [1545, 492] width 13 height 15
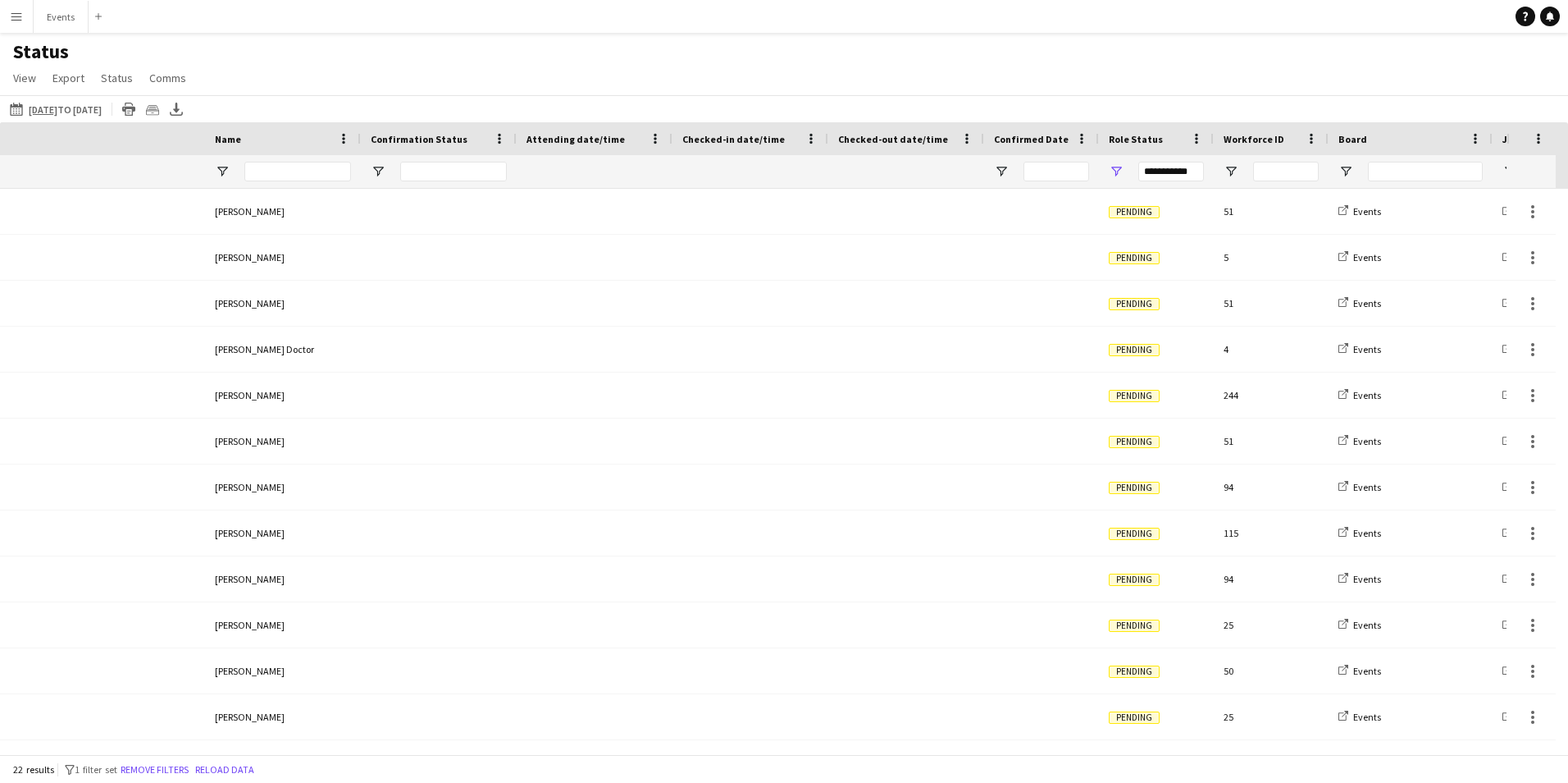
scroll to position [0, 518]
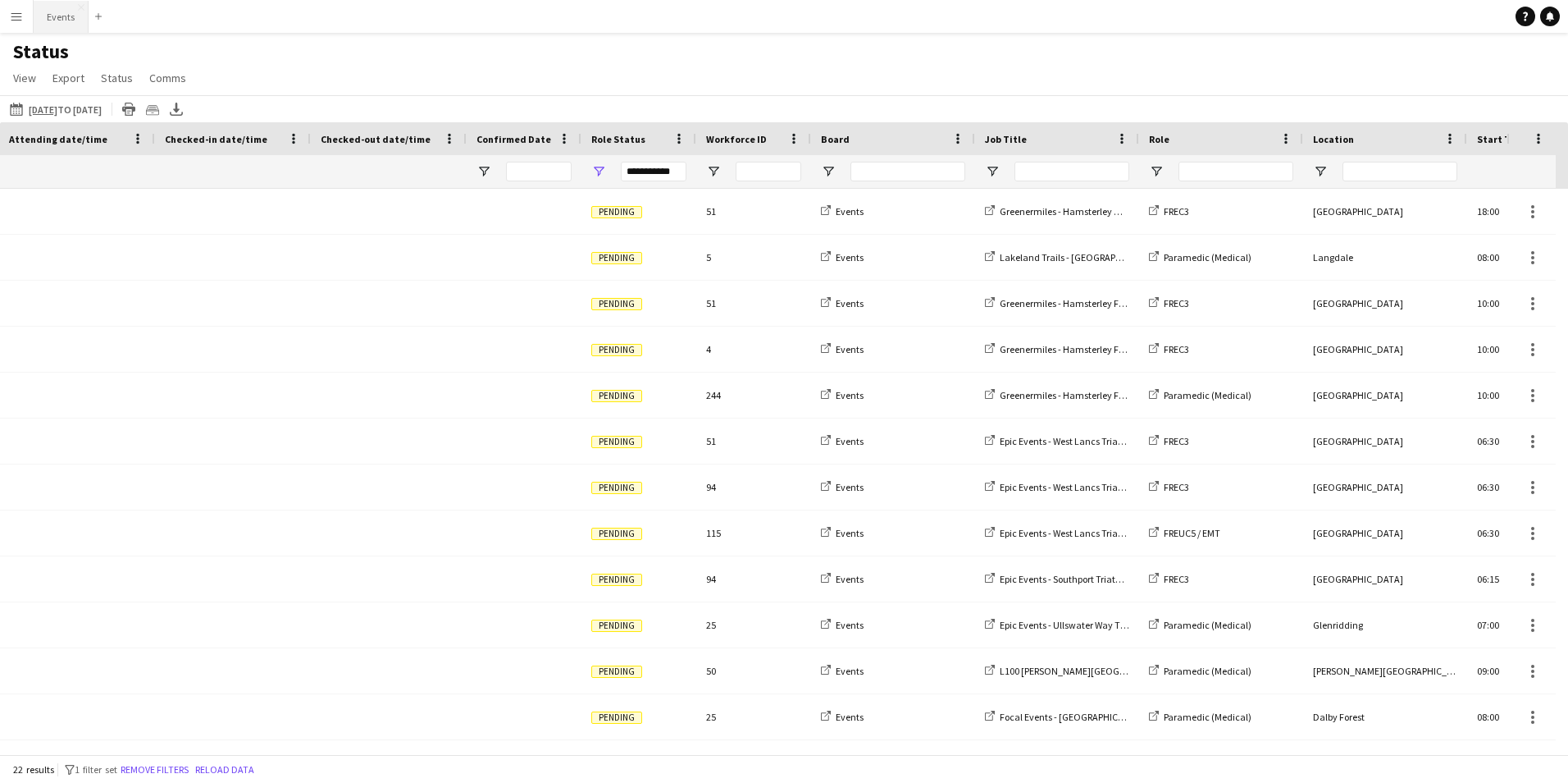
click at [63, 13] on button "Events Close" at bounding box center [61, 17] width 55 height 32
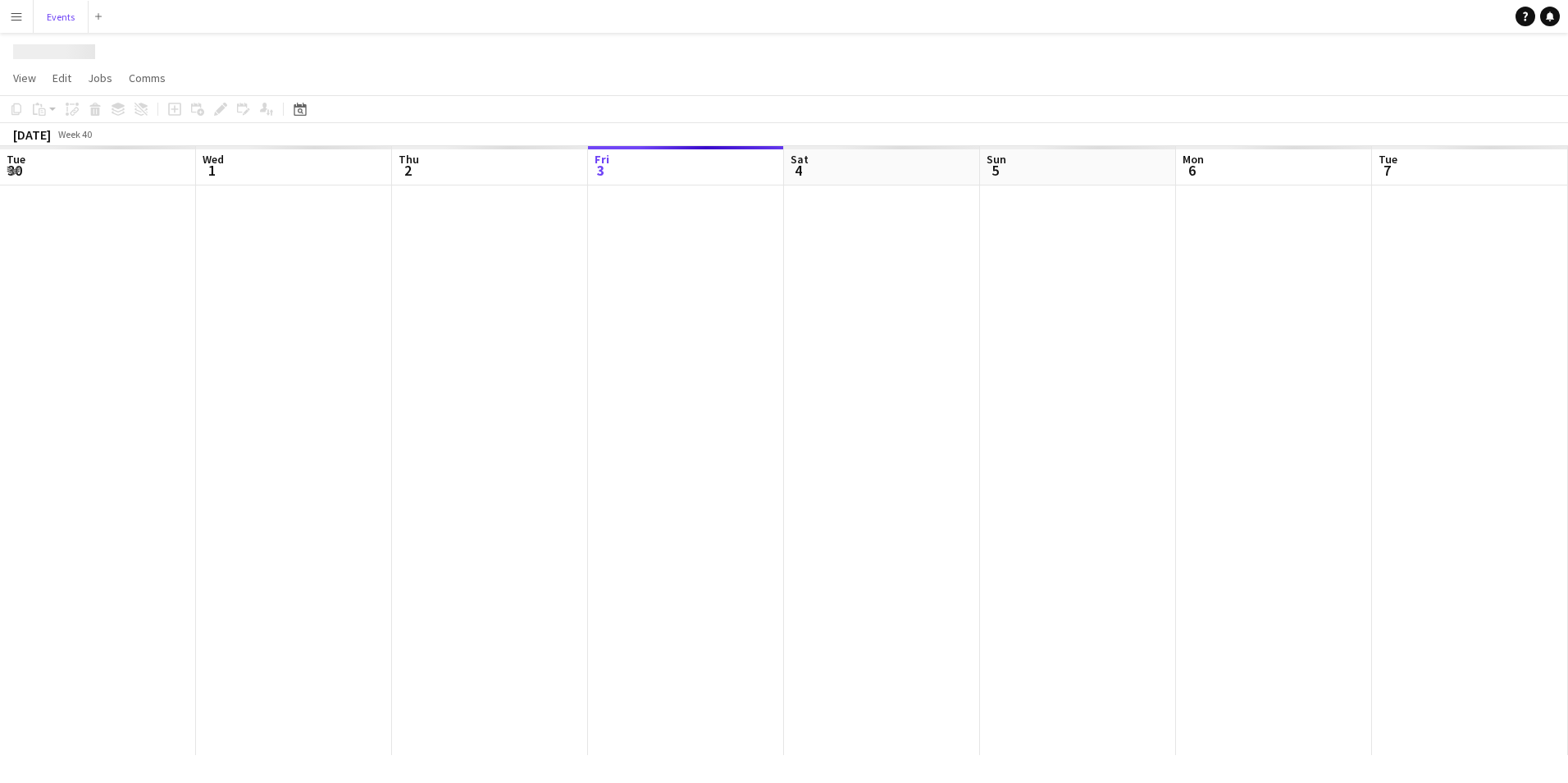
scroll to position [0, 392]
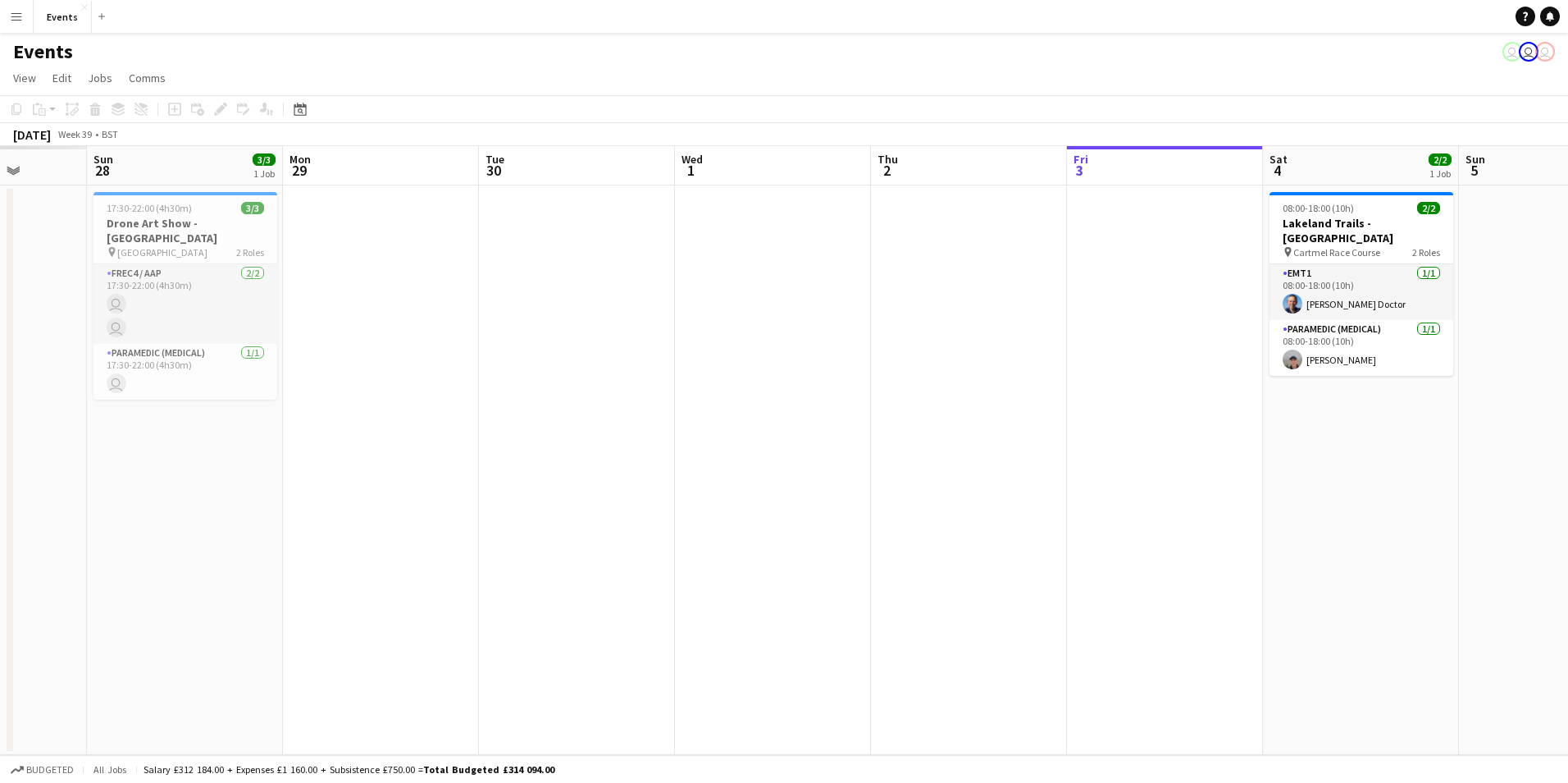
drag, startPoint x: 1373, startPoint y: 707, endPoint x: 1391, endPoint y: 709, distance: 18.1
click at [1391, 709] on app-calendar-viewport "Thu 25 Fri 26 Sat 27 Sun 28 3/3 1 Job Mon 29 Tue 30 Wed 1 Thu 2 Fri 3 Sat 4 2/2…" at bounding box center [784, 450] width 1568 height 608
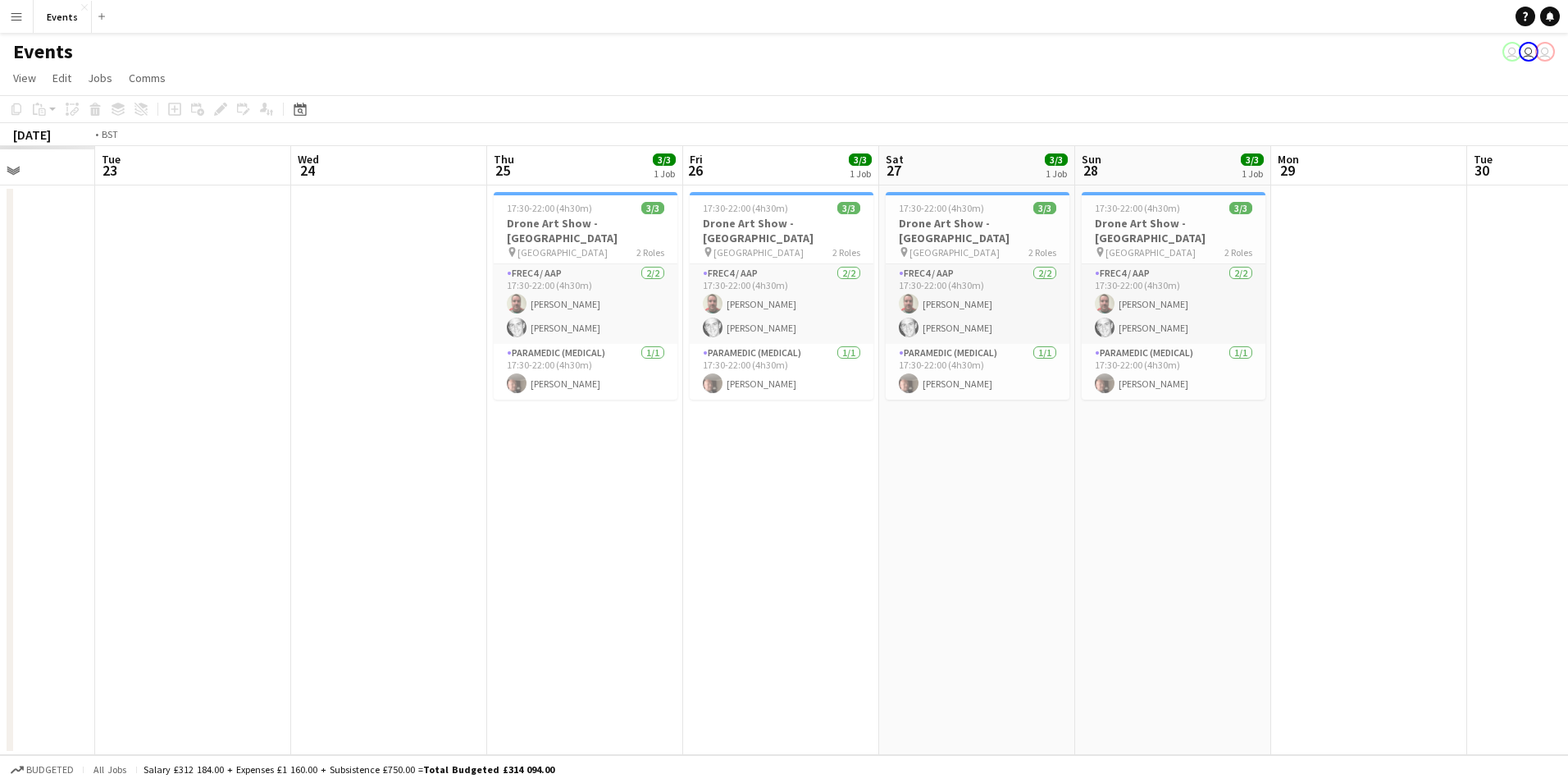
drag, startPoint x: 1006, startPoint y: 668, endPoint x: 1409, endPoint y: 727, distance: 407.3
click at [1409, 727] on app-calendar-viewport "Sat 20 Sun 21 Mon 22 Tue 23 Wed 24 Thu 25 3/3 1 Job Fri 26 3/3 1 Job Sat 27 3/3…" at bounding box center [784, 450] width 1568 height 608
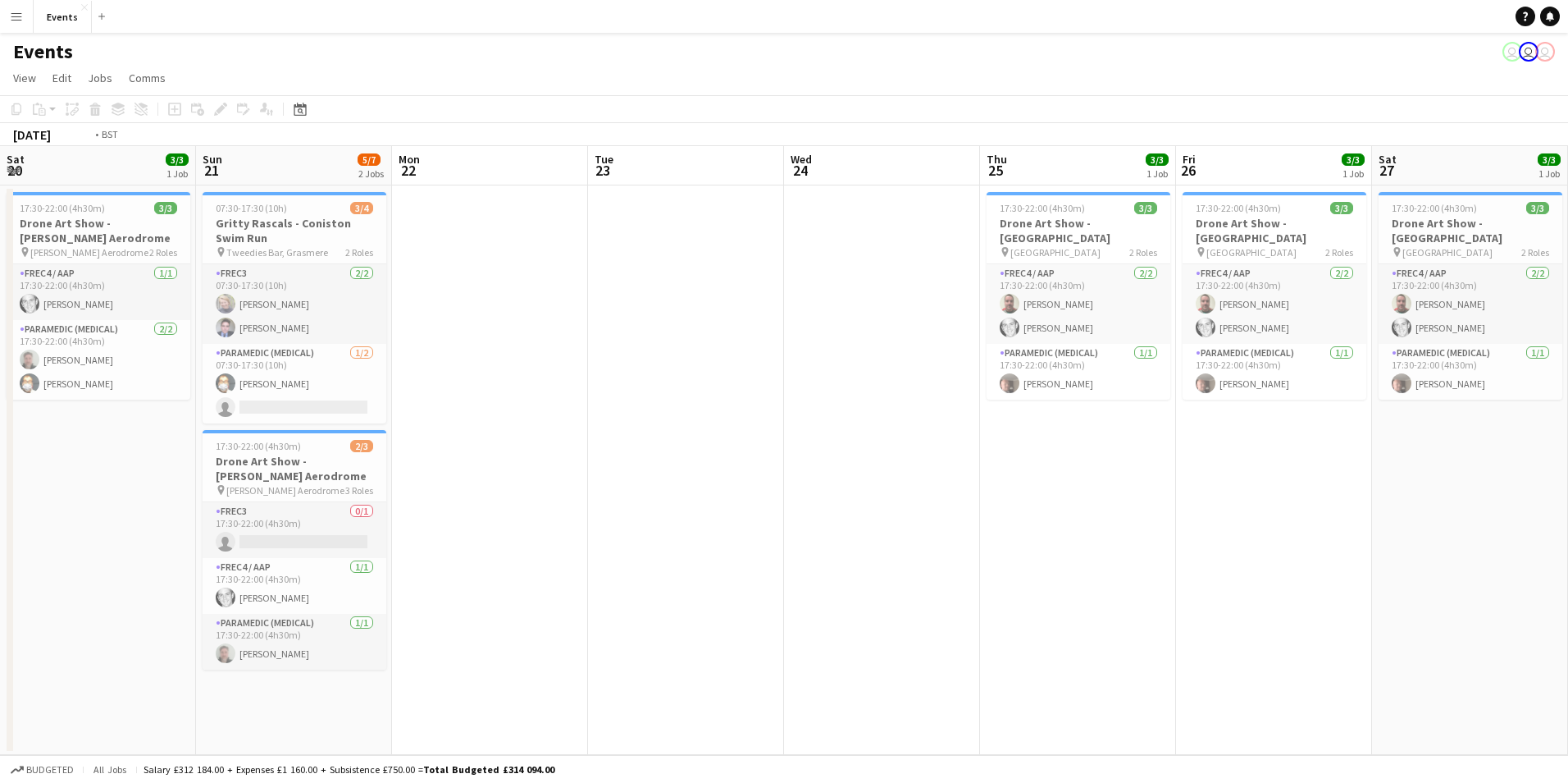
drag, startPoint x: 936, startPoint y: 667, endPoint x: 4, endPoint y: 516, distance: 944.2
click at [4, 516] on app-calendar-viewport "Thu 18 Fri 19 Sat 20 3/3 1 Job Sun 21 5/7 2 Jobs Mon 22 Tue 23 Wed 24 Thu 25 3/…" at bounding box center [784, 450] width 1568 height 608
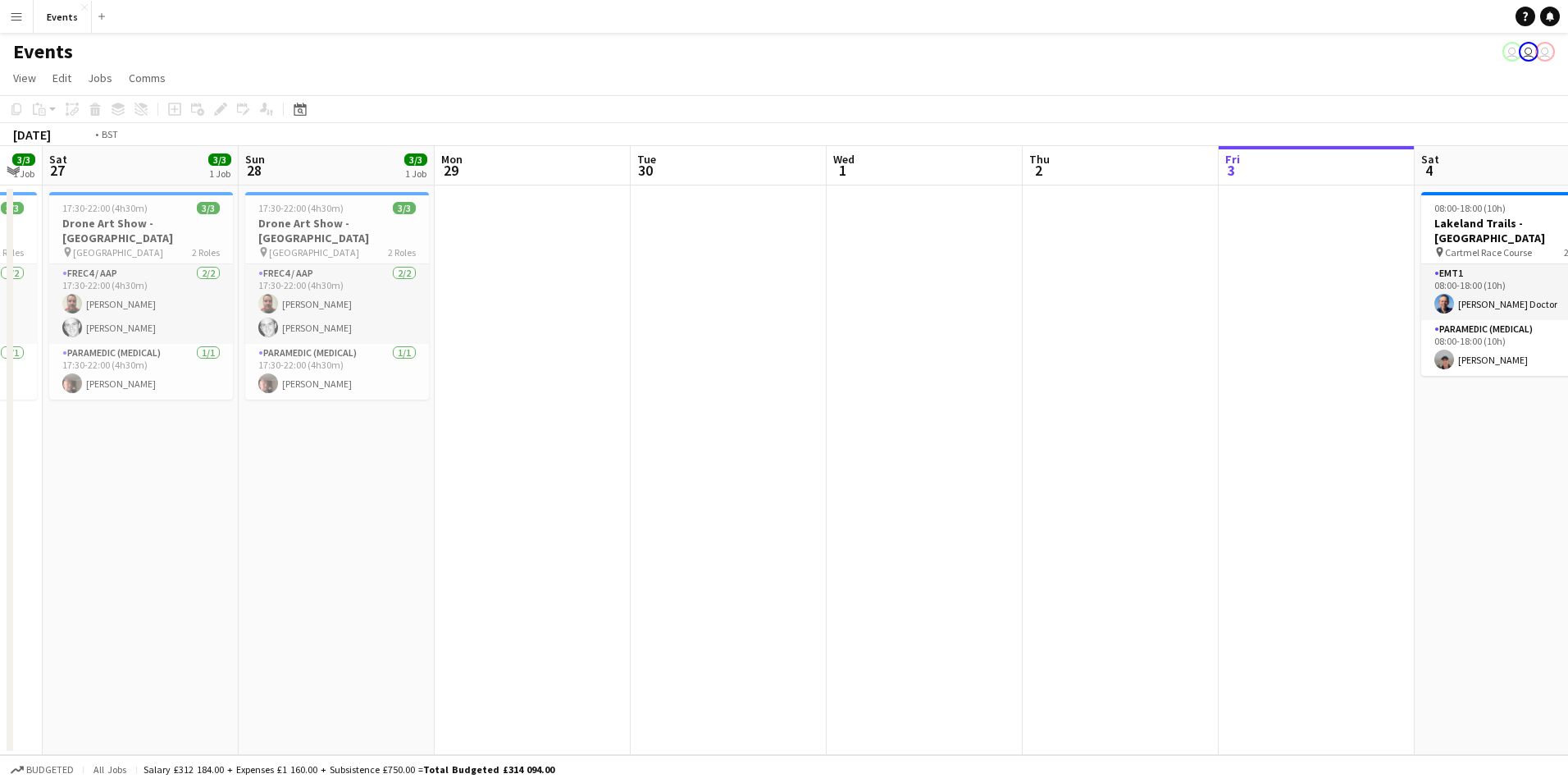
scroll to position [0, 596]
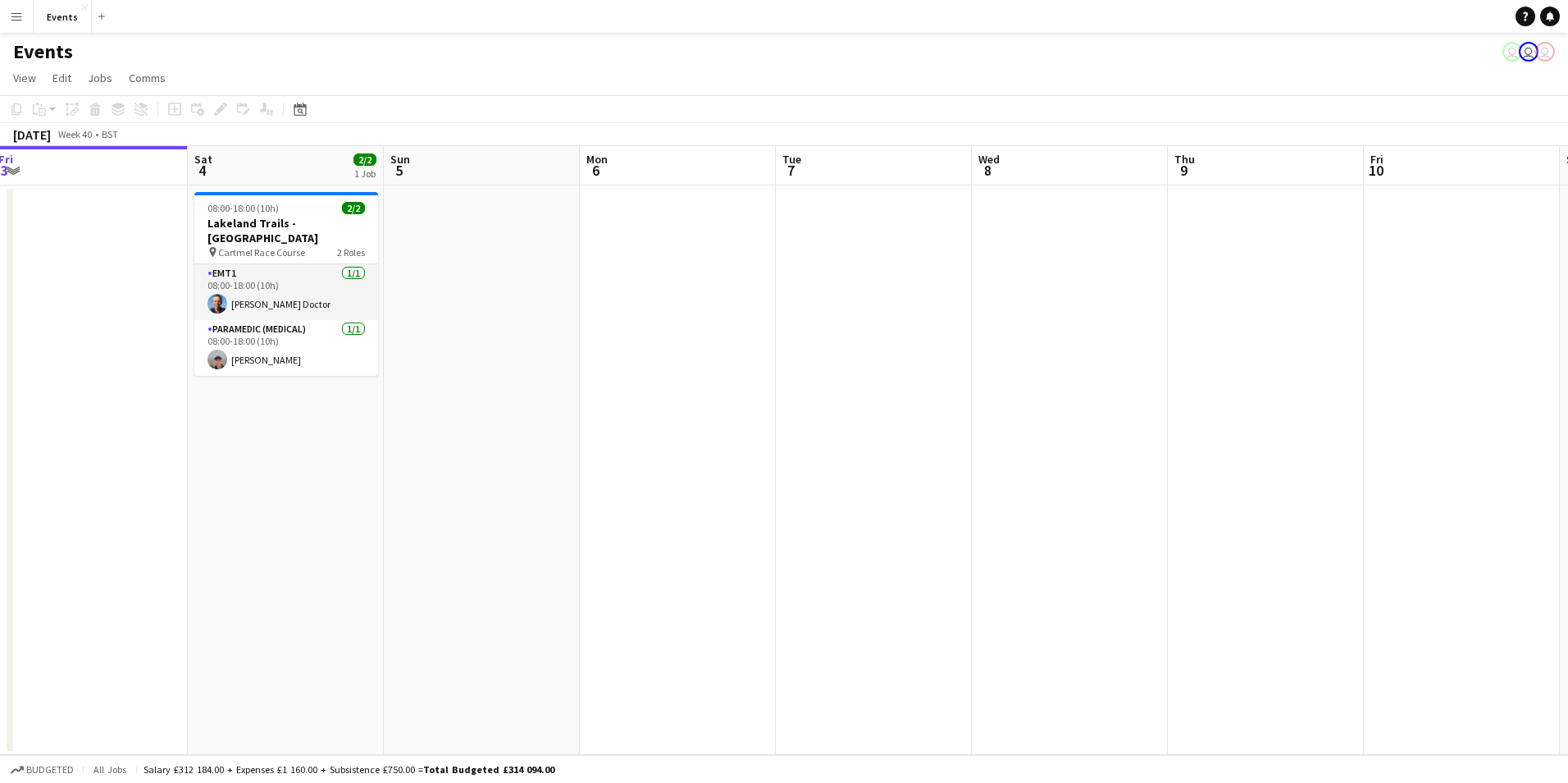
drag, startPoint x: 8, startPoint y: 442, endPoint x: -3, endPoint y: 438, distance: 11.7
click at [0, 438] on html "Menu Boards Boards Boards All jobs Status Workforce Workforce My Workforce Recr…" at bounding box center [784, 391] width 1568 height 783
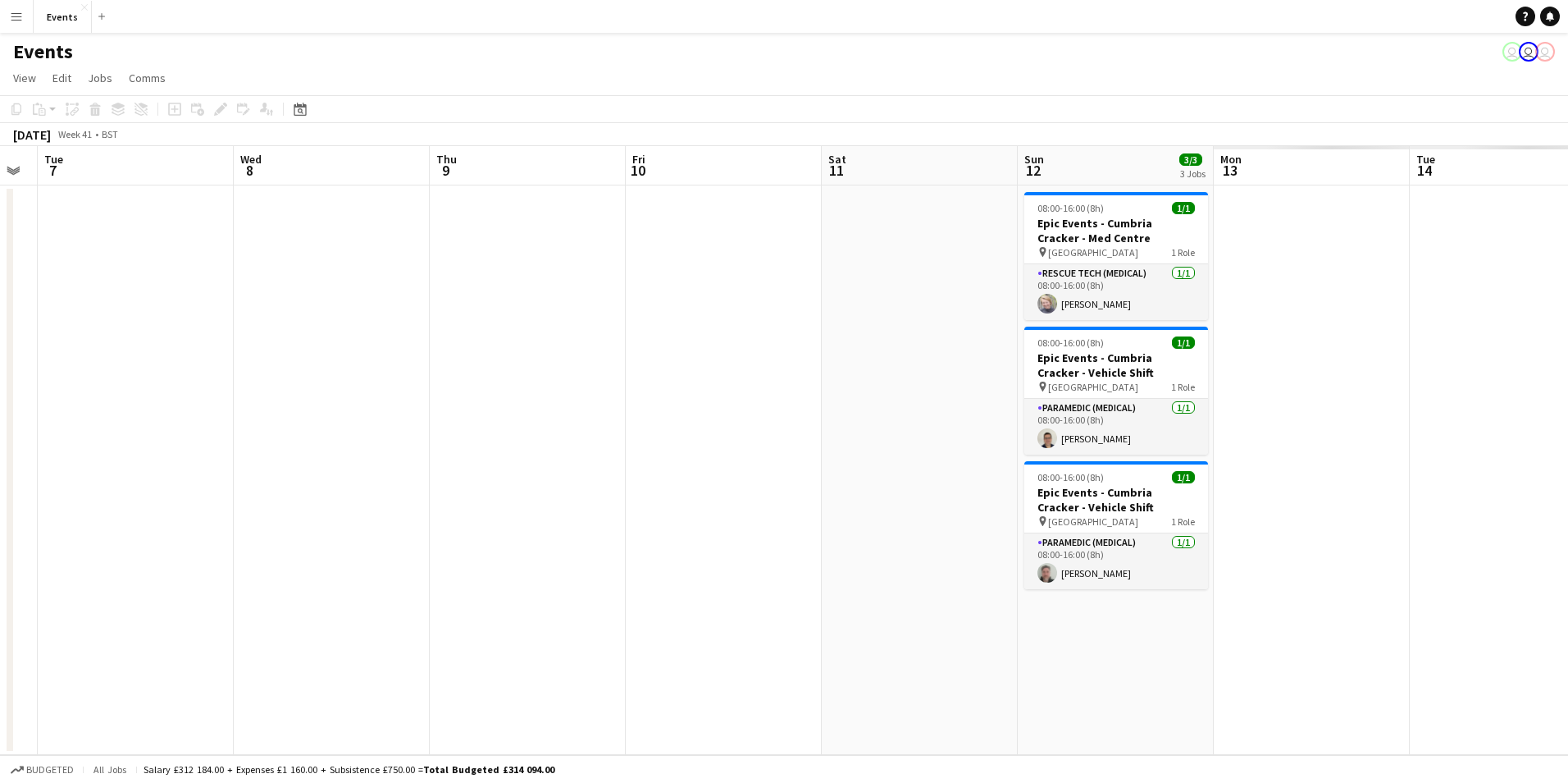
scroll to position [0, 536]
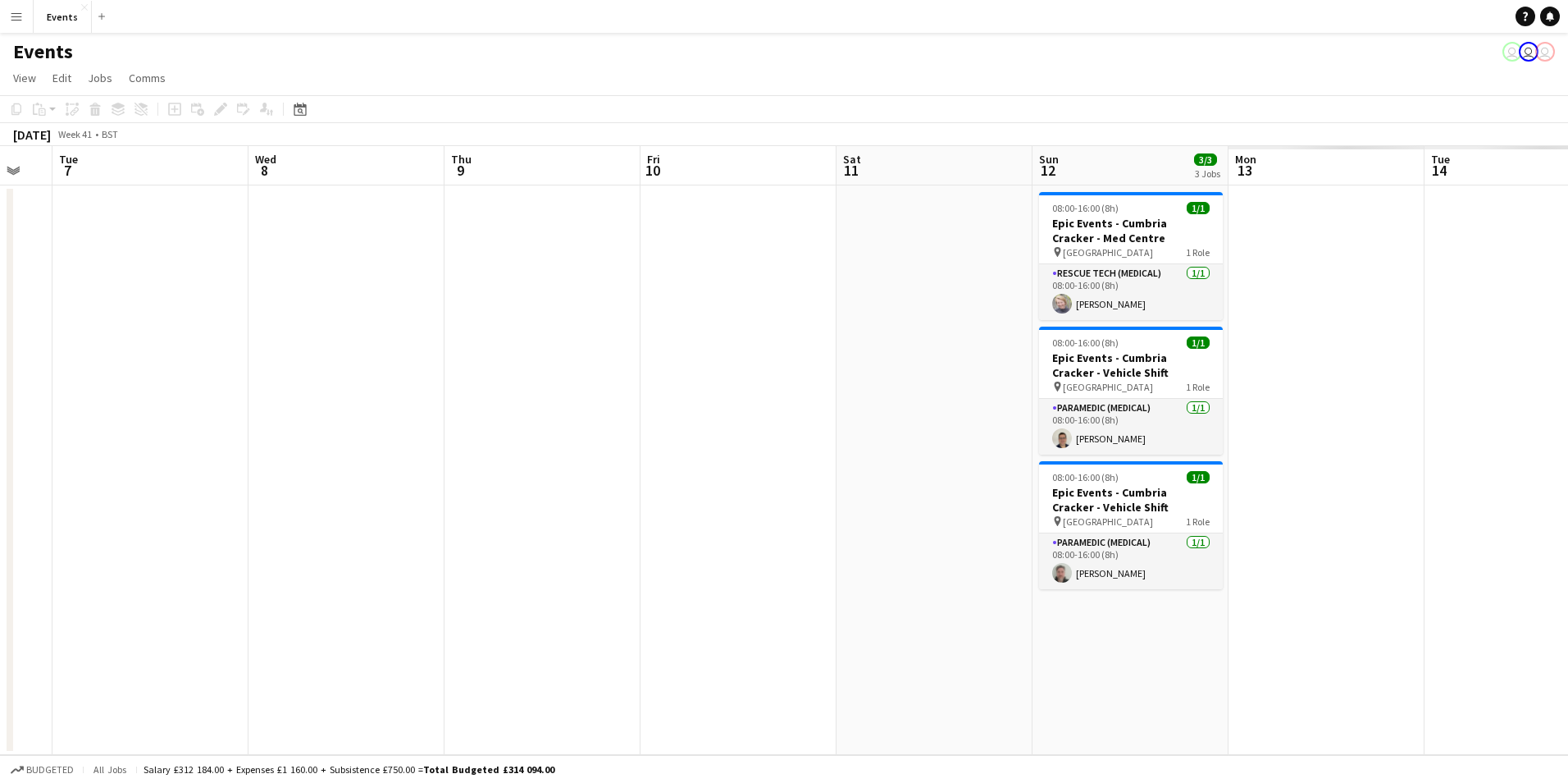
drag, startPoint x: 1352, startPoint y: 643, endPoint x: 40, endPoint y: 463, distance: 1324.3
click at [40, 463] on app-calendar-viewport "Sat 4 2/2 1 Job Sun 5 Mon 6 Tue 7 Wed 8 Thu 9 Fri 10 Sat 11 Sun 12 3/3 3 Jobs M…" at bounding box center [784, 450] width 1568 height 608
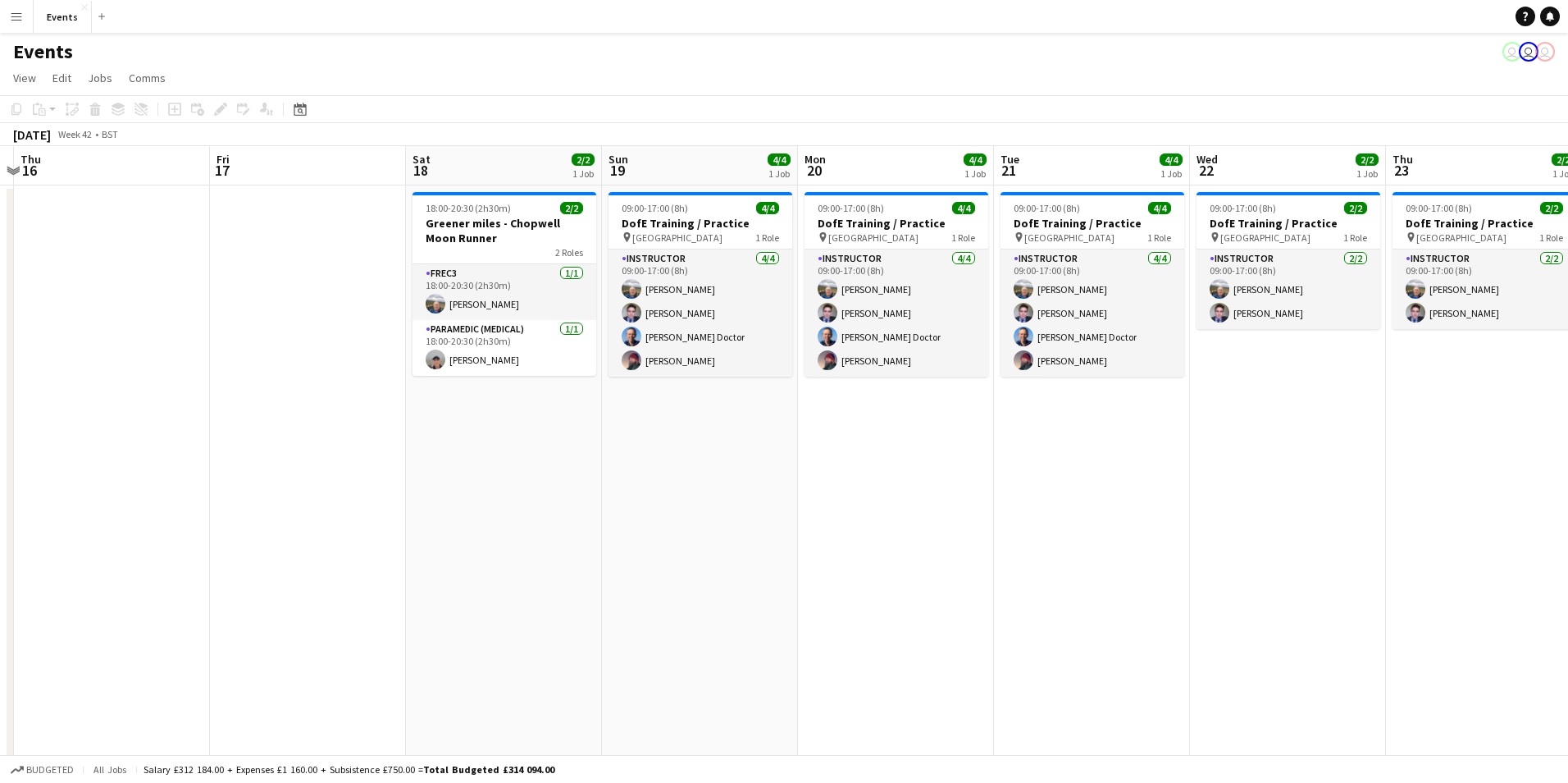
drag, startPoint x: 1354, startPoint y: 632, endPoint x: 139, endPoint y: 479, distance: 1224.6
click at [139, 479] on app-calendar-viewport "Mon 13 Tue 14 Wed 15 Thu 16 Fri 17 Sat 18 2/2 1 Job Sun 19 4/4 1 Job Mon 20 4/4…" at bounding box center [784, 490] width 1568 height 690
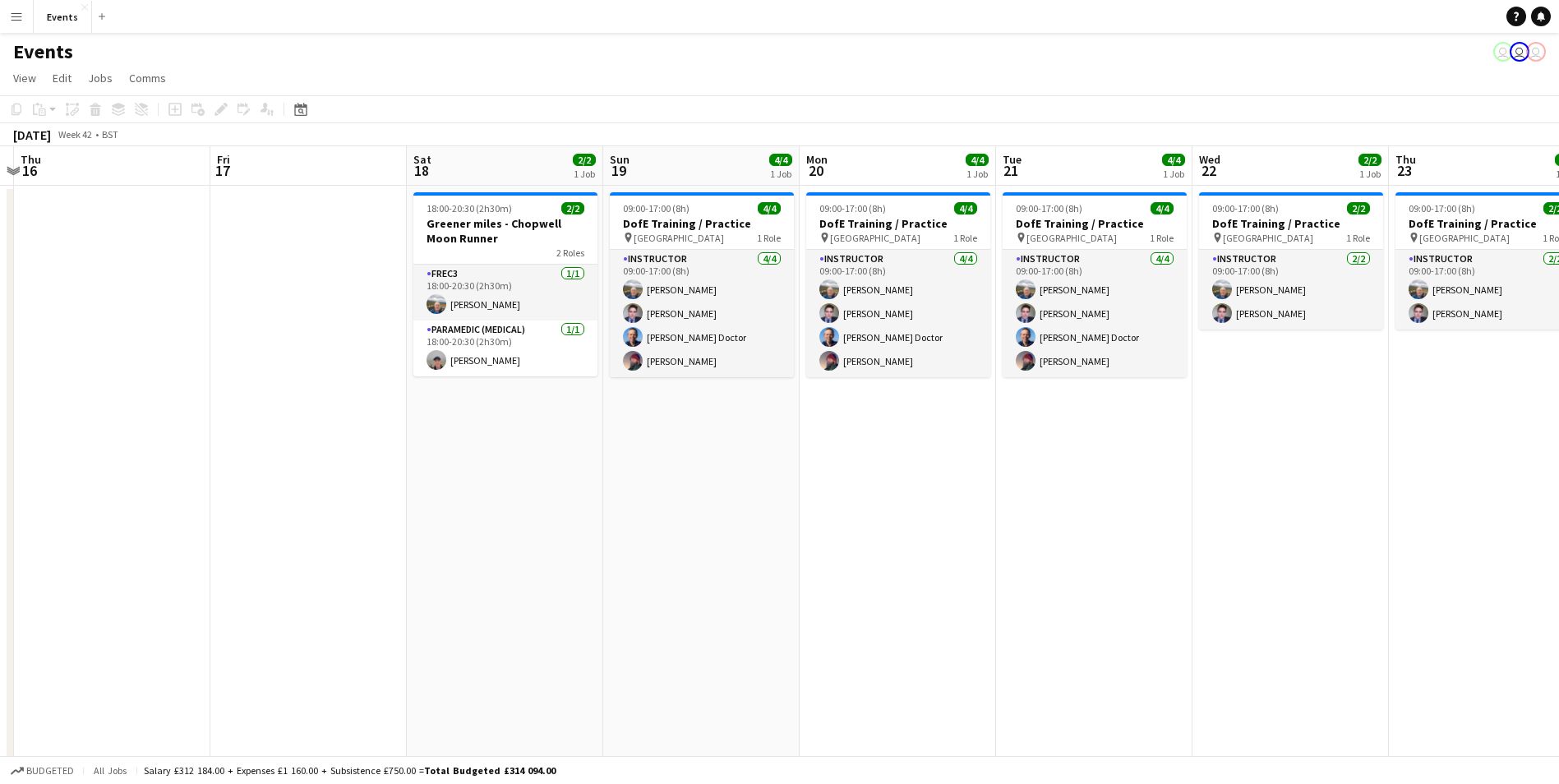
scroll to position [0, 555]
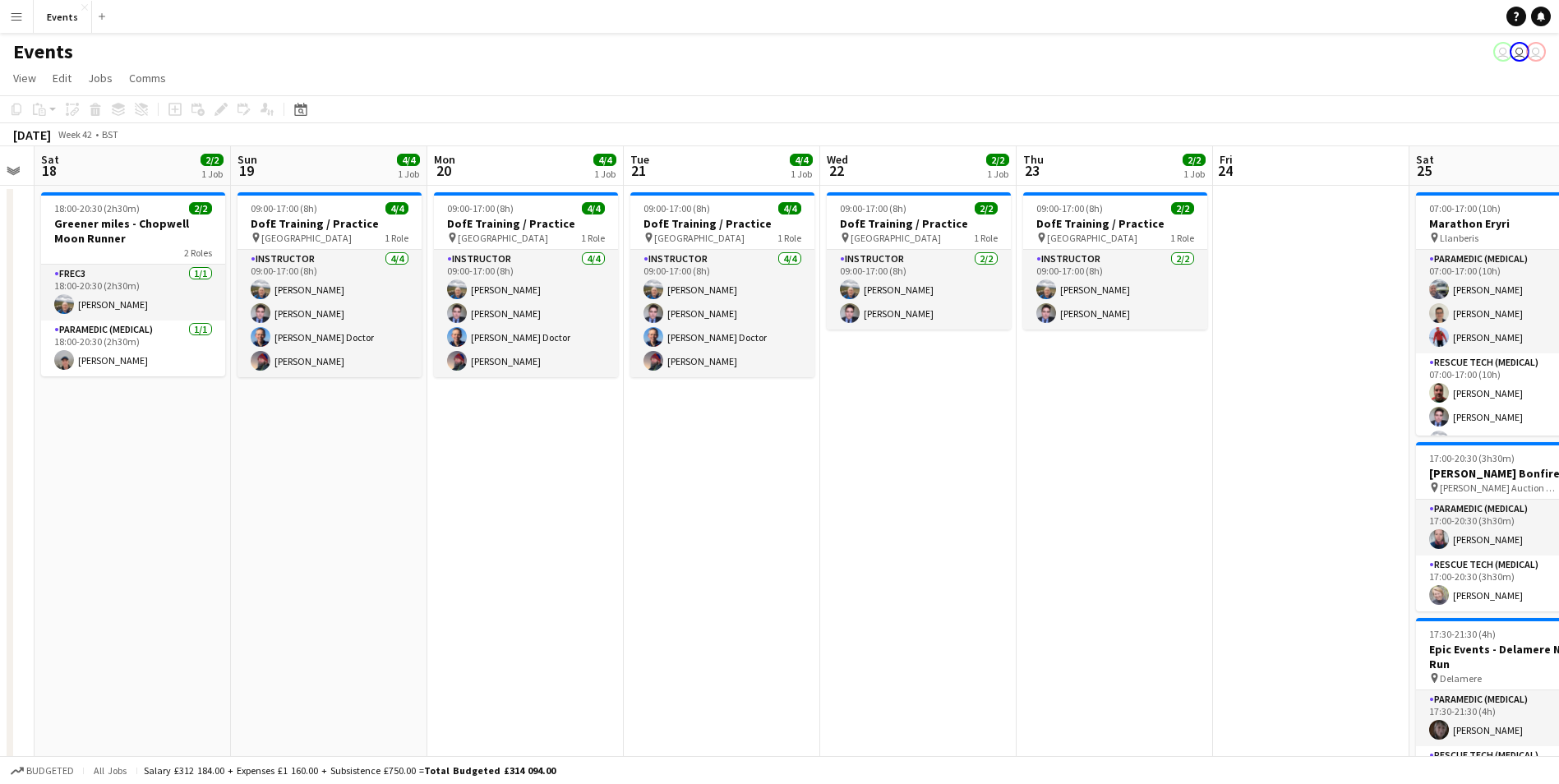
drag, startPoint x: 1285, startPoint y: 614, endPoint x: 913, endPoint y: 590, distance: 372.8
click at [913, 590] on app-calendar-viewport "Wed 15 Thu 16 Fri 17 Sat 18 2/2 1 Job Sun 19 4/4 1 Job Mon 20 4/4 1 Job Tue 21 …" at bounding box center [780, 491] width 1559 height 690
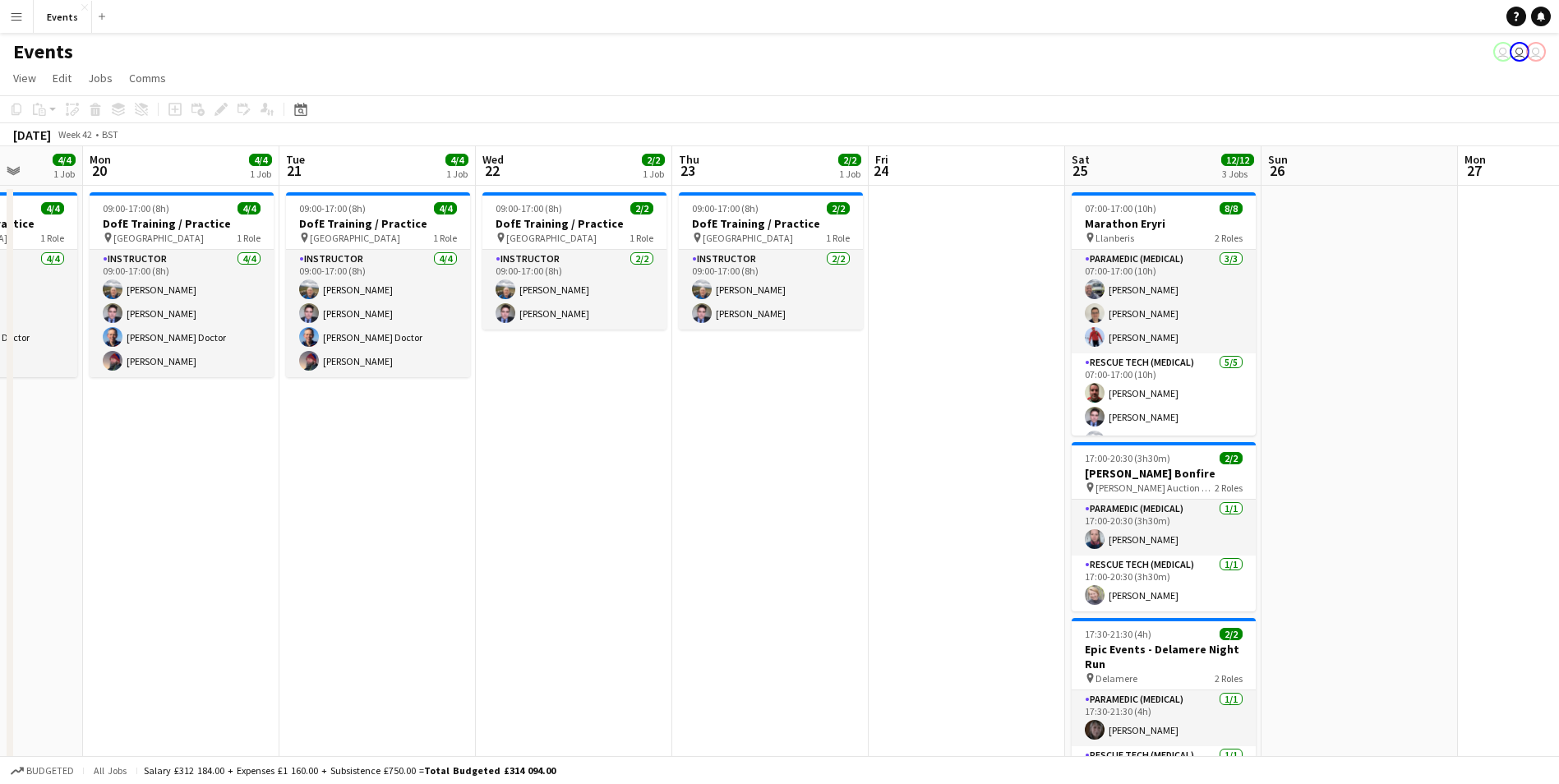
drag, startPoint x: 1186, startPoint y: 584, endPoint x: 881, endPoint y: 539, distance: 308.3
click at [881, 539] on app-calendar-viewport "Fri 17 Sat 18 2/2 1 Job Sun 19 4/4 1 Job Mon 20 4/4 1 Job Tue 21 4/4 1 Job Wed …" at bounding box center [780, 491] width 1559 height 690
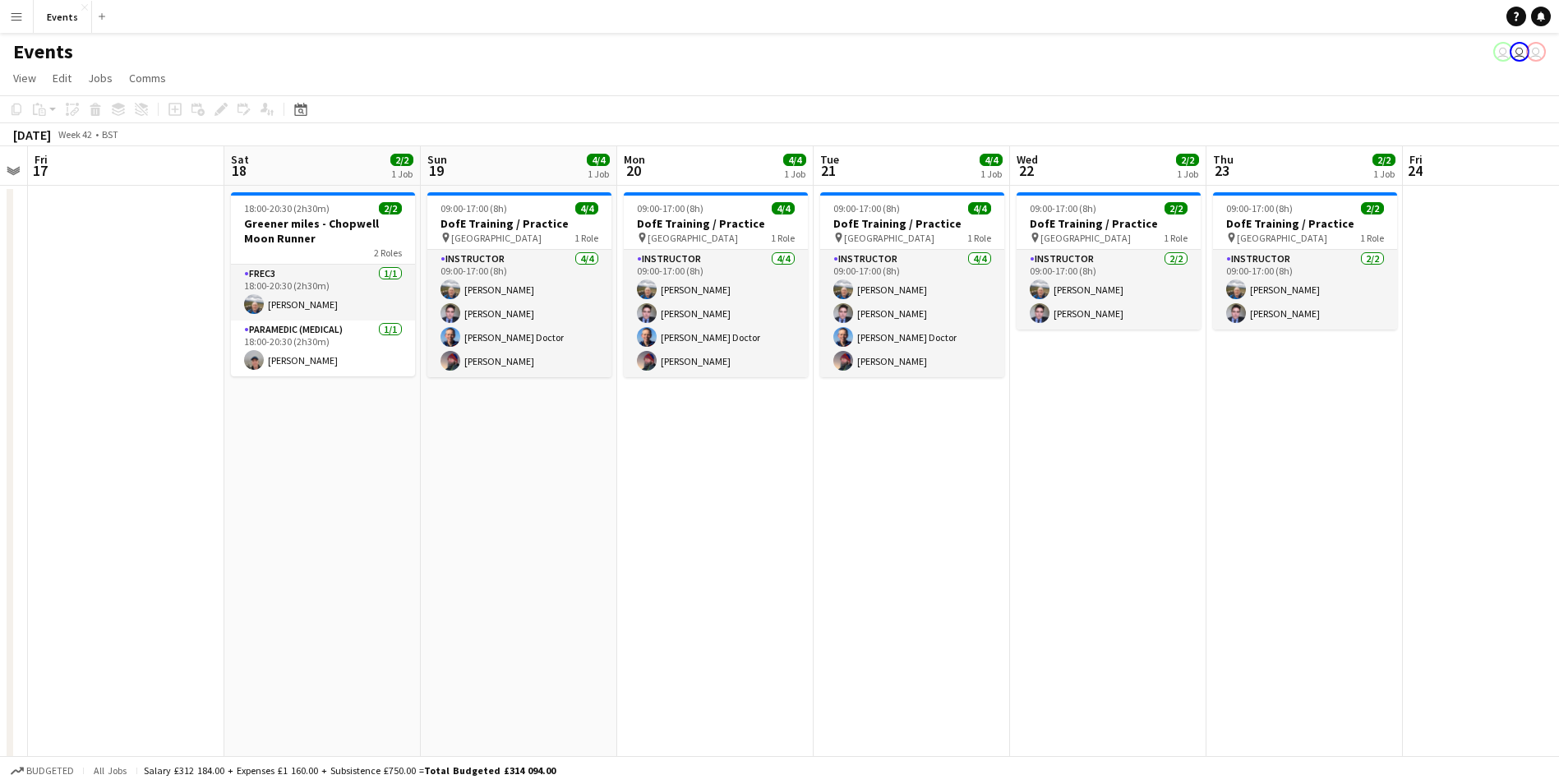
drag, startPoint x: 675, startPoint y: 557, endPoint x: 1156, endPoint y: 596, distance: 482.6
click at [1156, 596] on app-calendar-viewport "Wed 15 Thu 16 Fri 17 Sat 18 2/2 1 Job Sun 19 4/4 1 Job Mon 20 4/4 1 Job Tue 21 …" at bounding box center [780, 491] width 1559 height 690
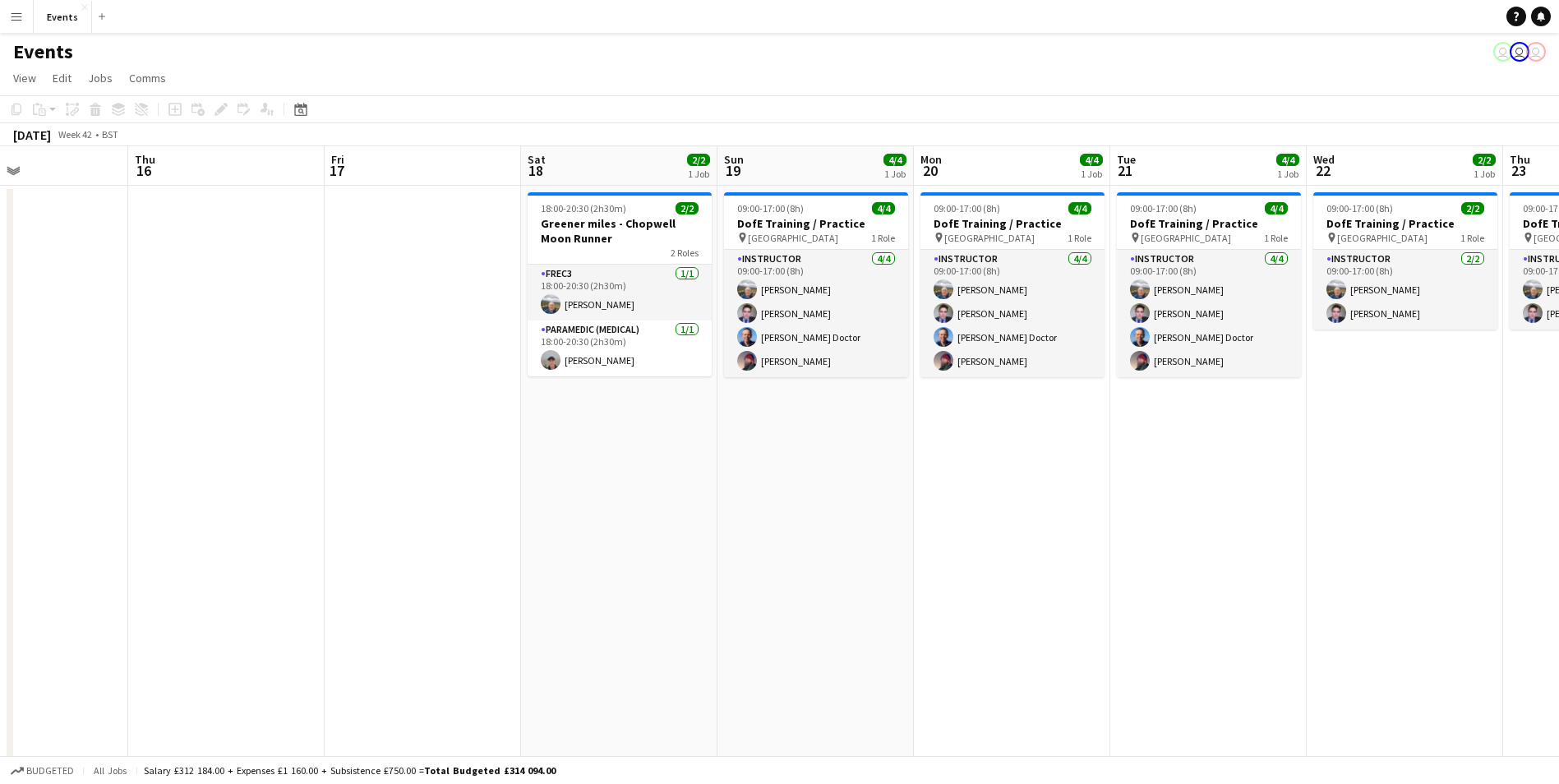
scroll to position [0, 446]
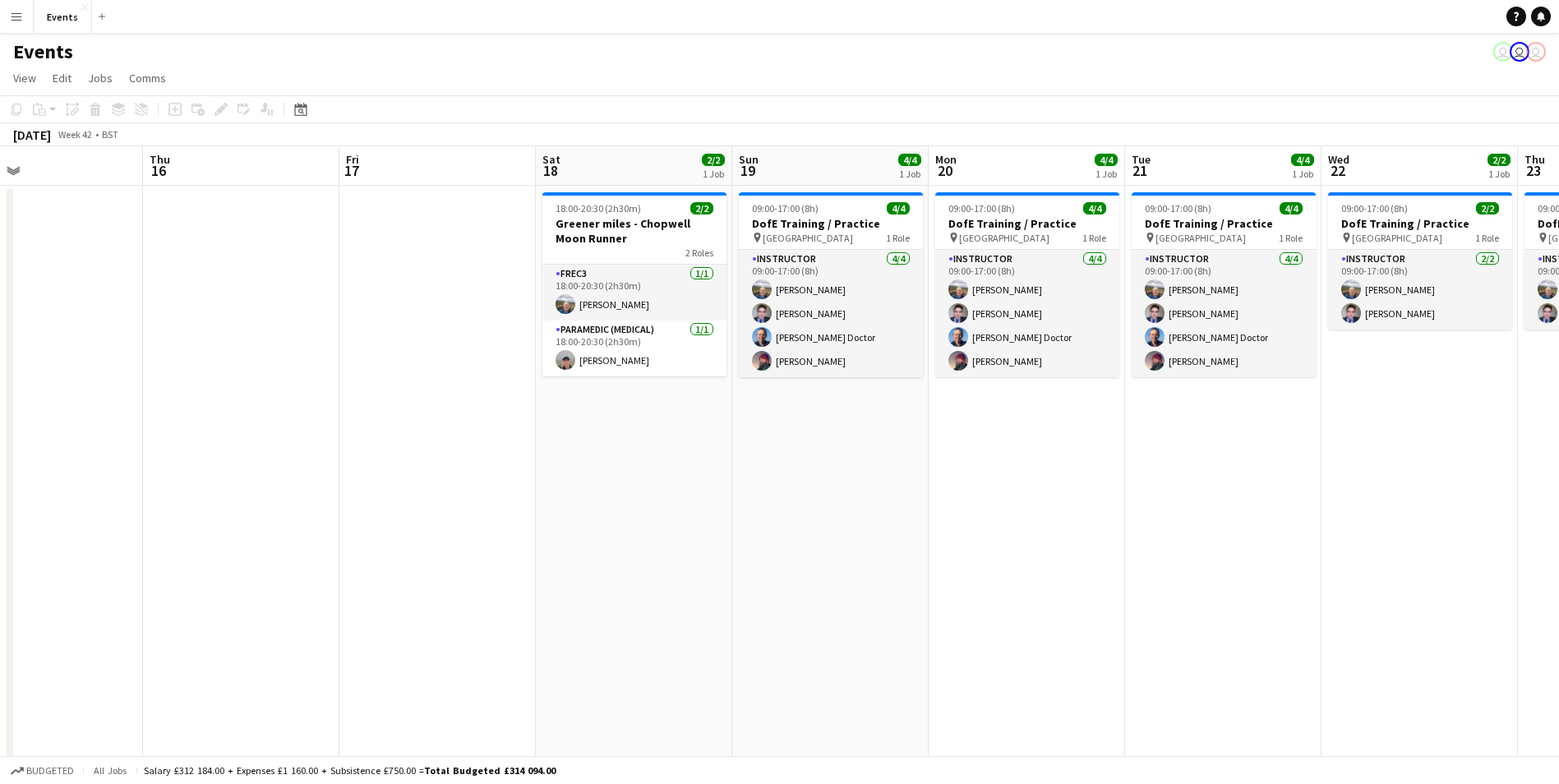
drag, startPoint x: 705, startPoint y: 566, endPoint x: 1016, endPoint y: 622, distance: 316.0
click at [1016, 622] on app-calendar-viewport "Mon 13 Tue 14 Wed 15 Thu 16 Fri 17 Sat 18 2/2 1 Job Sun 19 4/4 1 Job Mon 20 4/4…" at bounding box center [780, 491] width 1559 height 690
click at [1208, 680] on app-date-cell "09:00-17:00 (8h) 4/4 DofE Training / Practice pin Kepplewray Centre 1 Role Inst…" at bounding box center [1224, 511] width 197 height 651
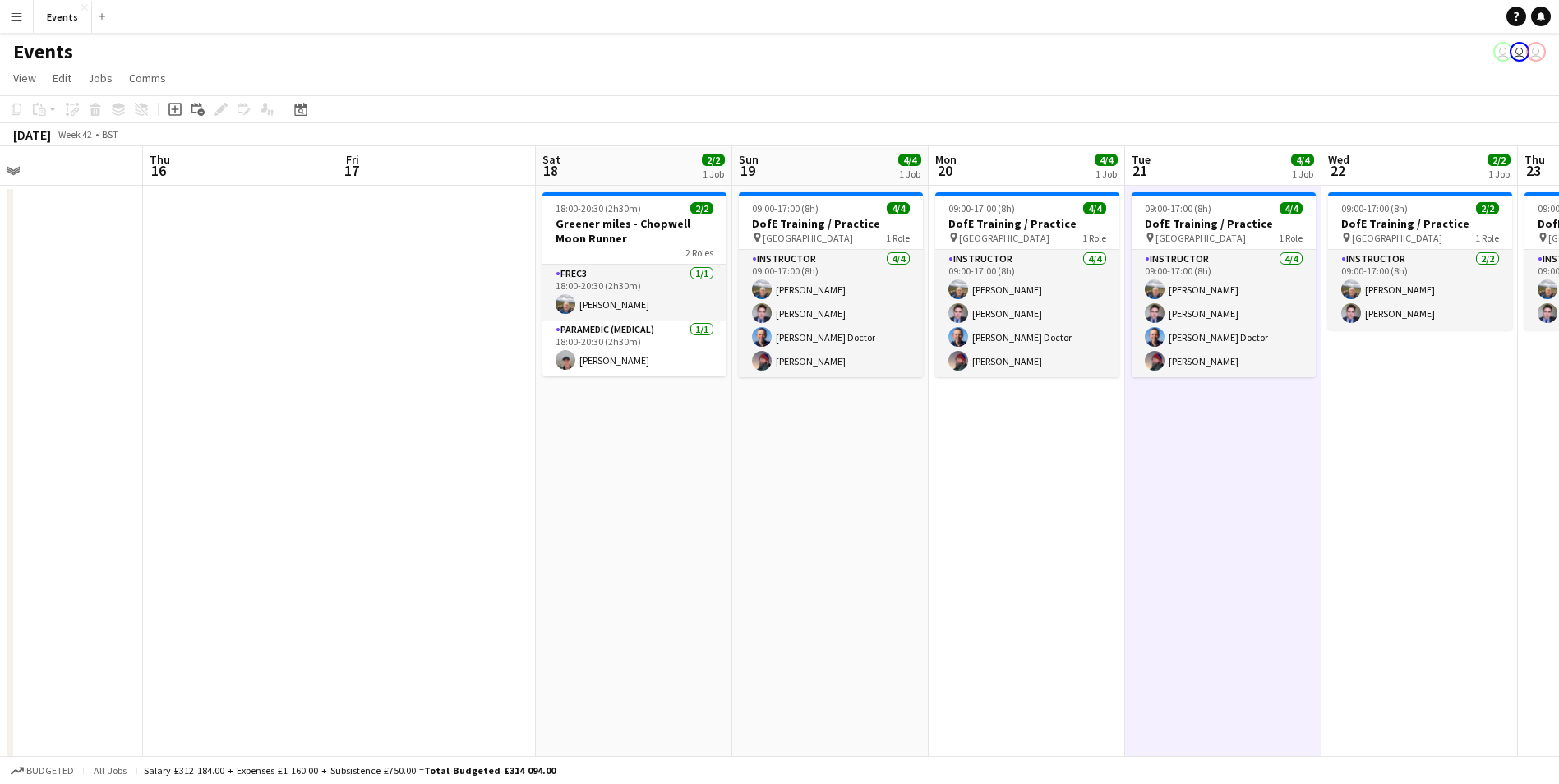
click at [1391, 574] on app-date-cell "09:00-17:00 (8h) 2/2 DofE Training / Practice pin Kepplewray Centre 1 Role Inst…" at bounding box center [1420, 511] width 197 height 651
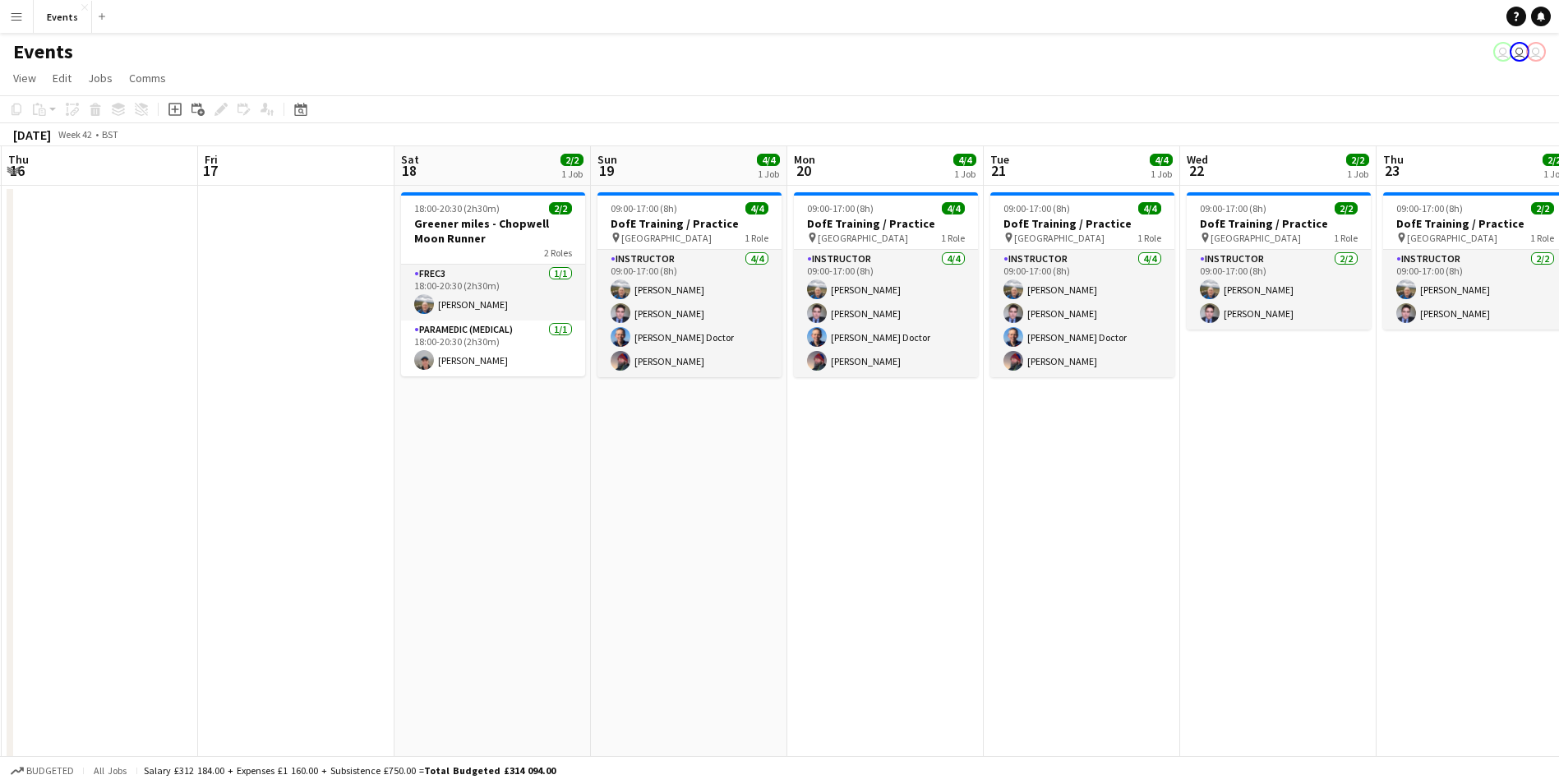
drag, startPoint x: 1076, startPoint y: 604, endPoint x: 934, endPoint y: 576, distance: 144.7
click at [934, 576] on app-calendar-viewport "Mon 13 Tue 14 Wed 15 Thu 16 Fri 17 Sat 18 2/2 1 Job Sun 19 4/4 1 Job Mon 20 4/4…" at bounding box center [780, 491] width 1559 height 690
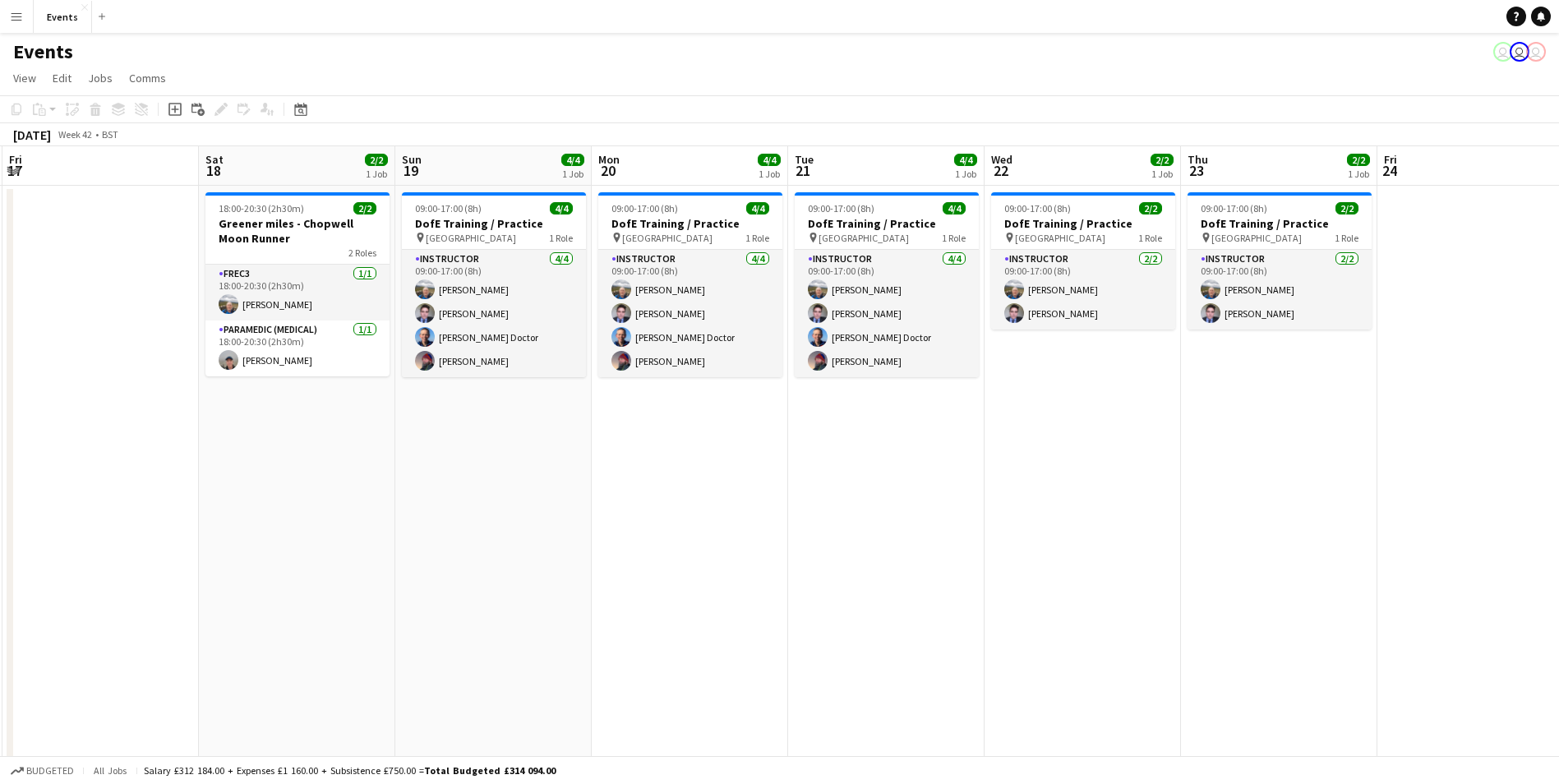
scroll to position [0, 594]
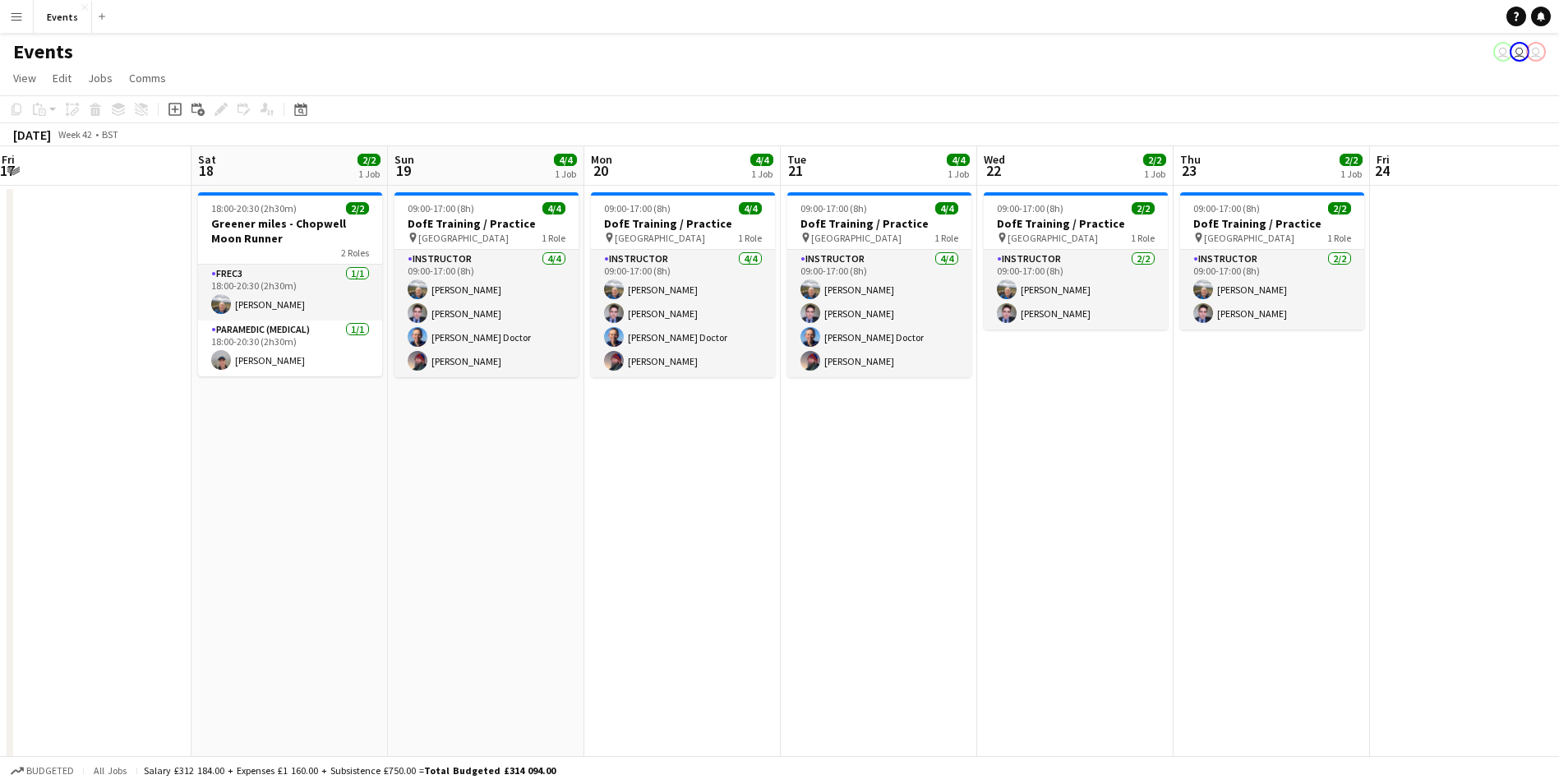
drag, startPoint x: 1180, startPoint y: 644, endPoint x: 970, endPoint y: 526, distance: 240.9
click at [977, 532] on app-calendar-viewport "Tue 14 Wed 15 Thu 16 Fri 17 Sat 18 2/2 1 Job Sun 19 4/4 1 Job Mon 20 4/4 1 Job …" at bounding box center [780, 491] width 1559 height 690
drag, startPoint x: 7, startPoint y: 330, endPoint x: -3, endPoint y: 646, distance: 316.2
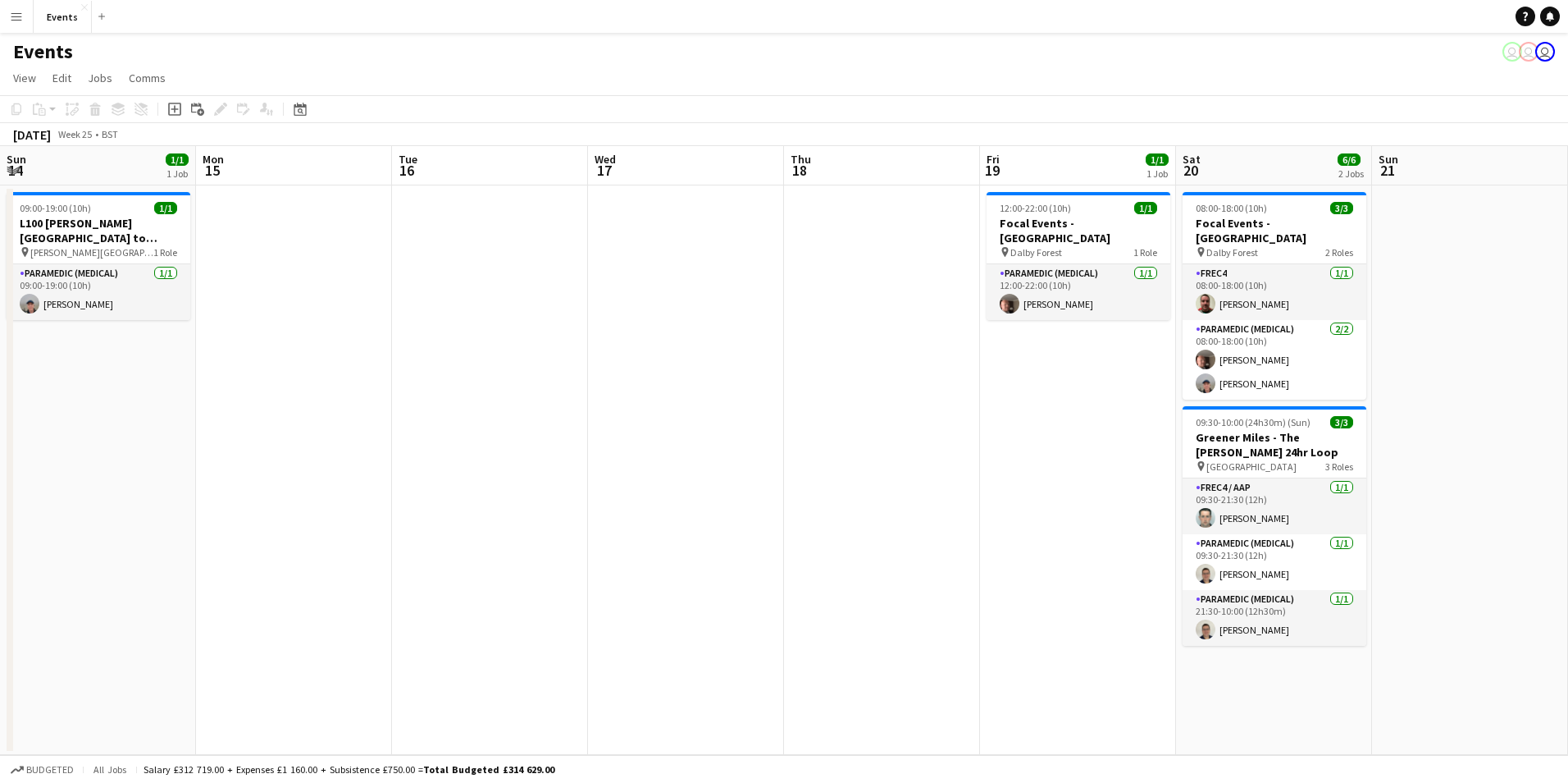
scroll to position [0, 524]
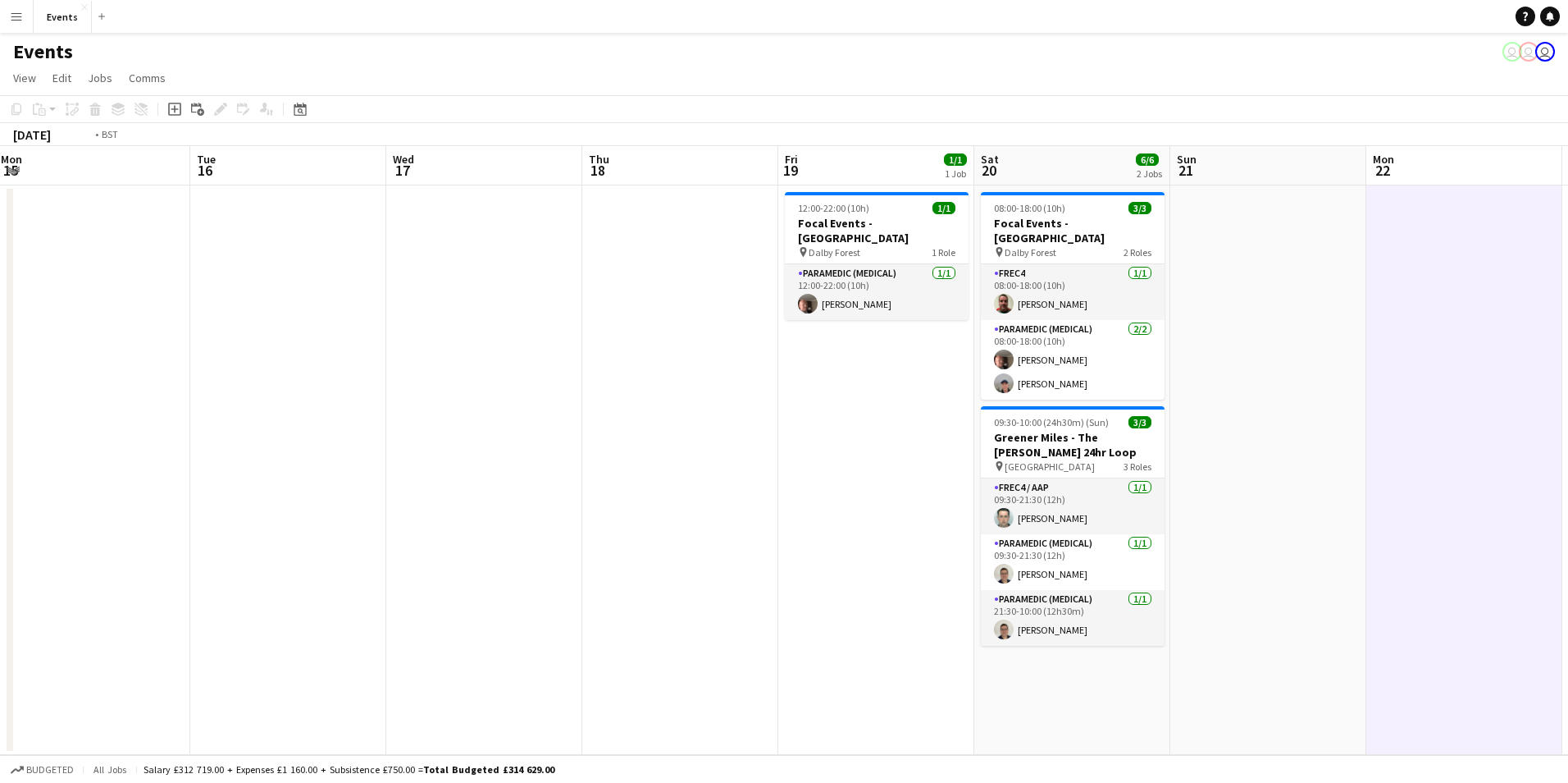
drag, startPoint x: 0, startPoint y: 0, endPoint x: 1132, endPoint y: 649, distance: 1304.8
click at [1132, 649] on app-calendar-viewport "Sat 13 Sun 14 1/1 1 Job Mon 15 Tue 16 Wed 17 Thu 18 Fri 19 1/1 1 Job Sat 20 6/6…" at bounding box center [784, 450] width 1568 height 608
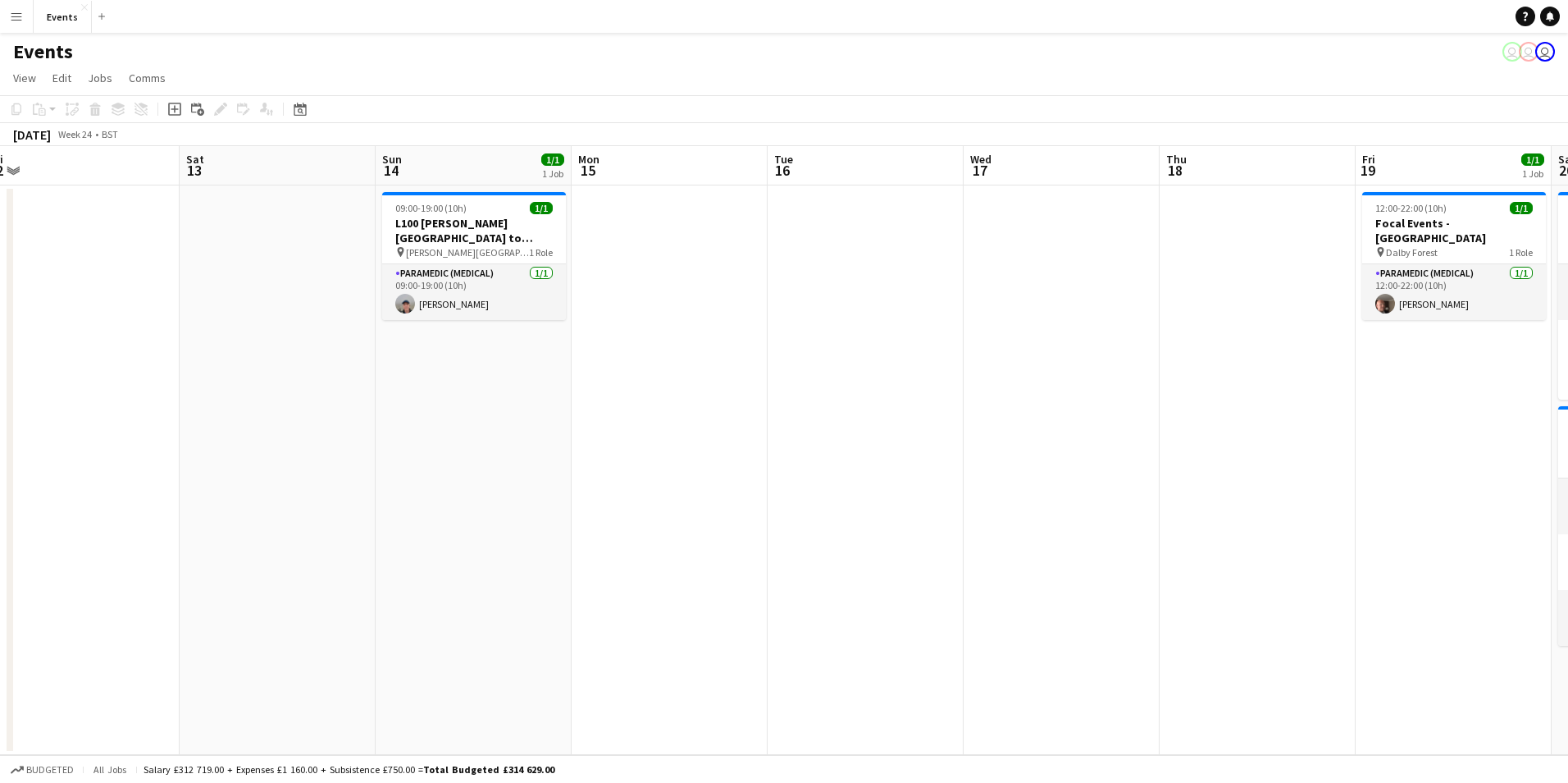
scroll to position [0, 438]
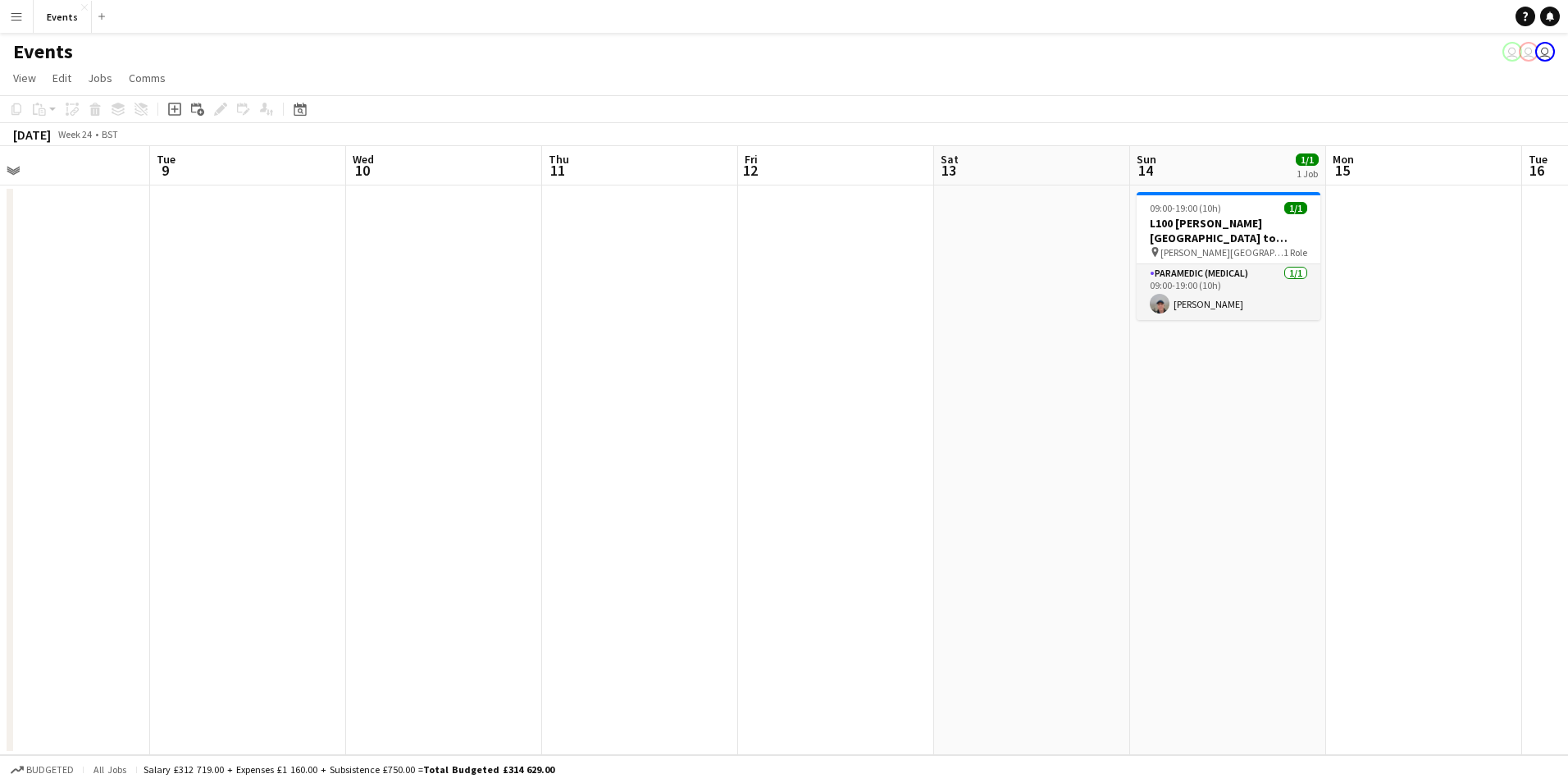
drag, startPoint x: 281, startPoint y: 485, endPoint x: 1025, endPoint y: 632, distance: 758.4
click at [1025, 632] on app-calendar-viewport "Sat 6 Sun 7 Mon 8 Tue 9 Wed 10 Thu 11 Fri 12 Sat 13 Sun 14 1/1 1 Job Mon 15 Tue…" at bounding box center [784, 450] width 1568 height 608
